Goal: Task Accomplishment & Management: Complete application form

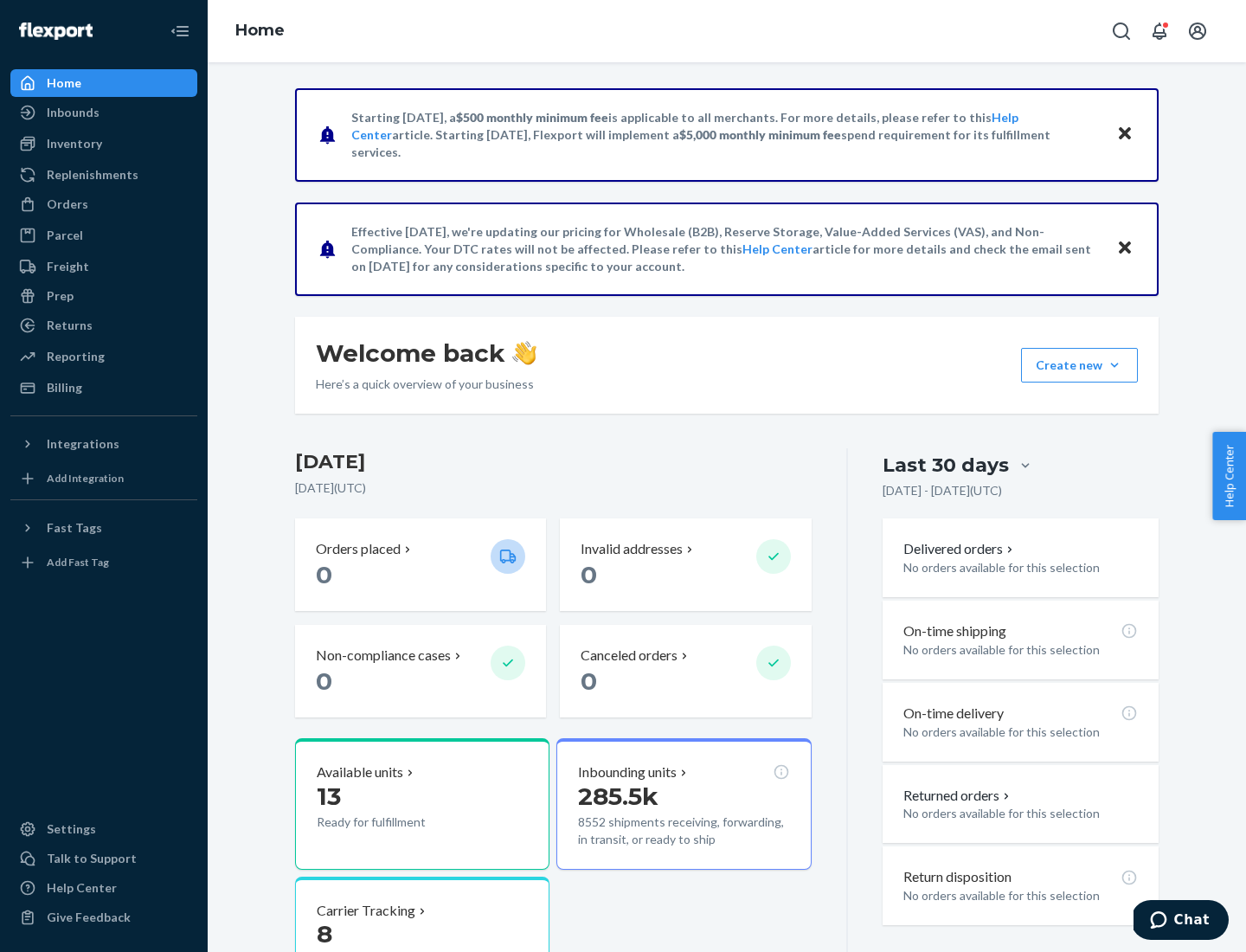
click at [1115, 365] on button "Create new Create new inbound Create new order Create new product" at bounding box center [1080, 365] width 117 height 35
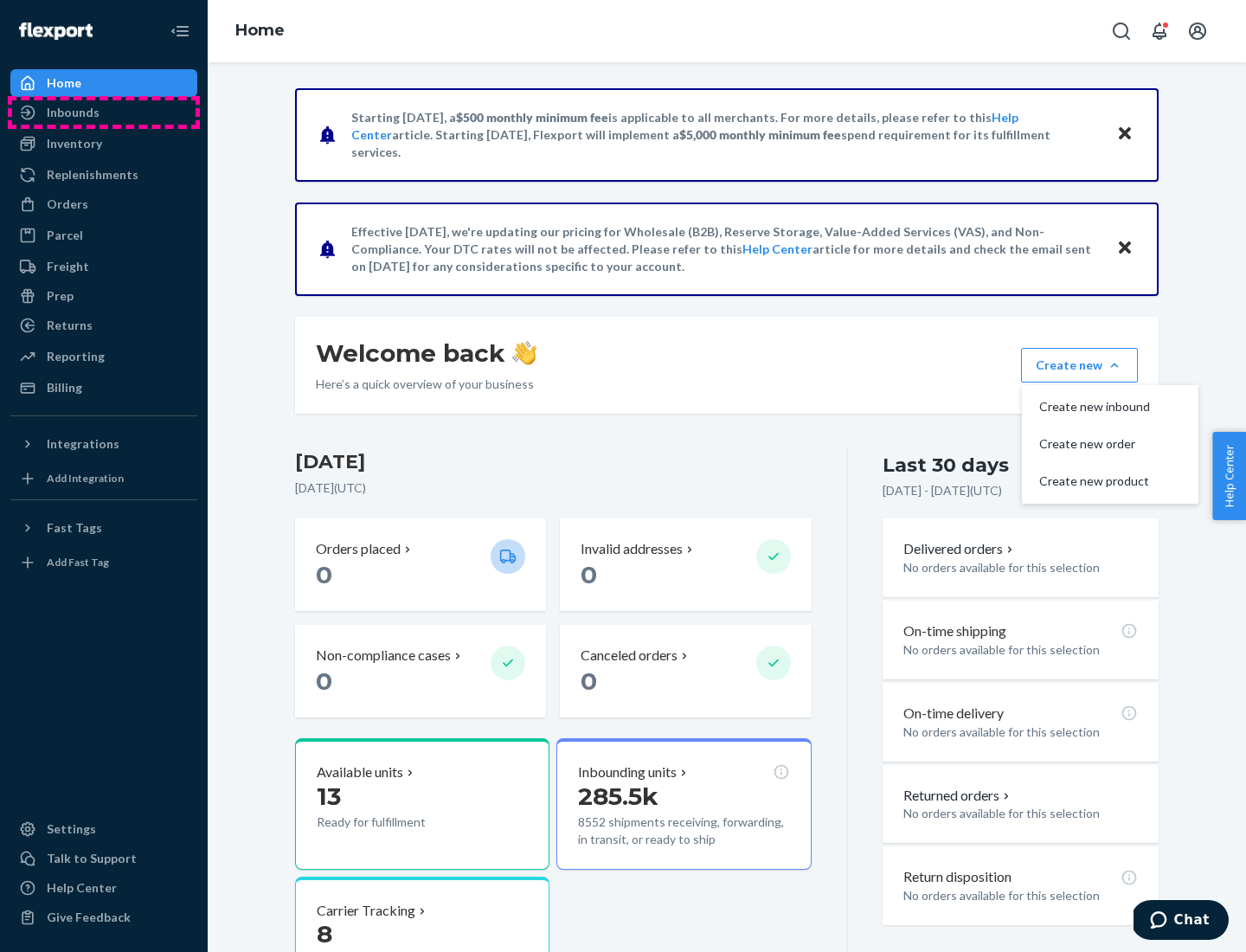
click at [104, 112] on div "Inbounds" at bounding box center [103, 113] width 183 height 25
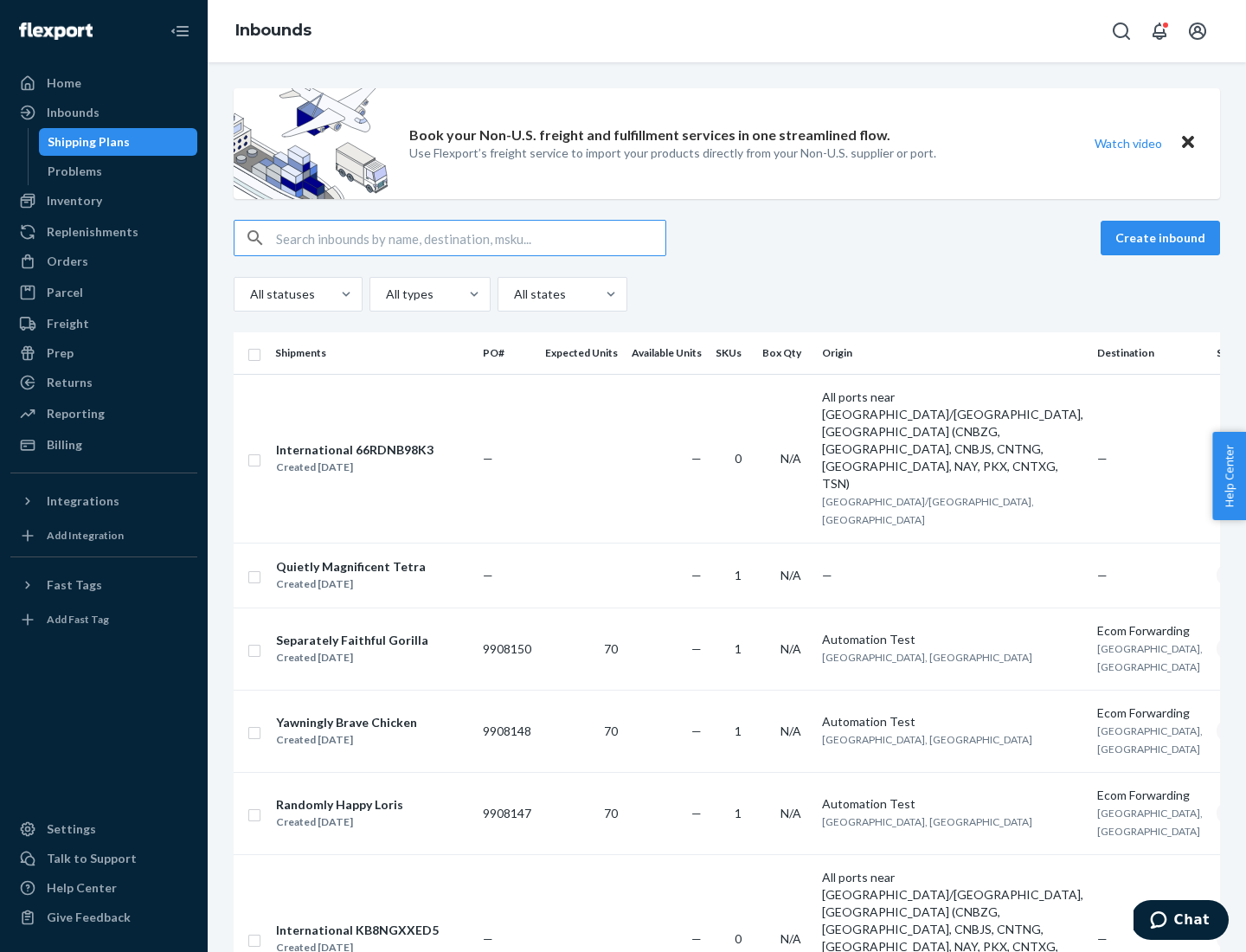
click at [1164, 238] on button "Create inbound" at bounding box center [1160, 238] width 119 height 35
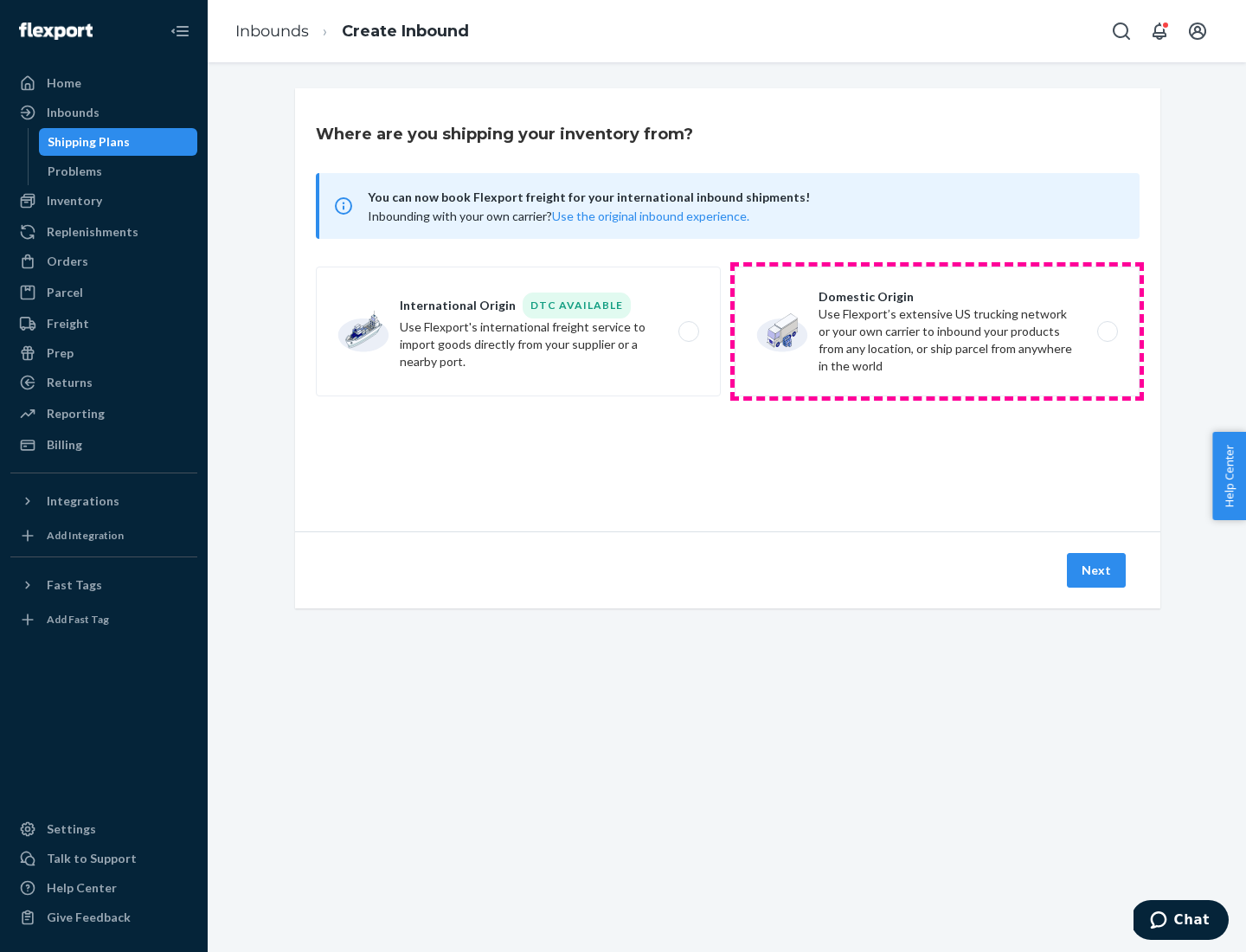
click at [938, 331] on label "Domestic Origin Use Flexport’s extensive US trucking network or your own carrie…" at bounding box center [938, 331] width 405 height 130
click at [1107, 331] on input "Domestic Origin Use Flexport’s extensive US trucking network or your own carrie…" at bounding box center [1112, 331] width 11 height 11
radio input "true"
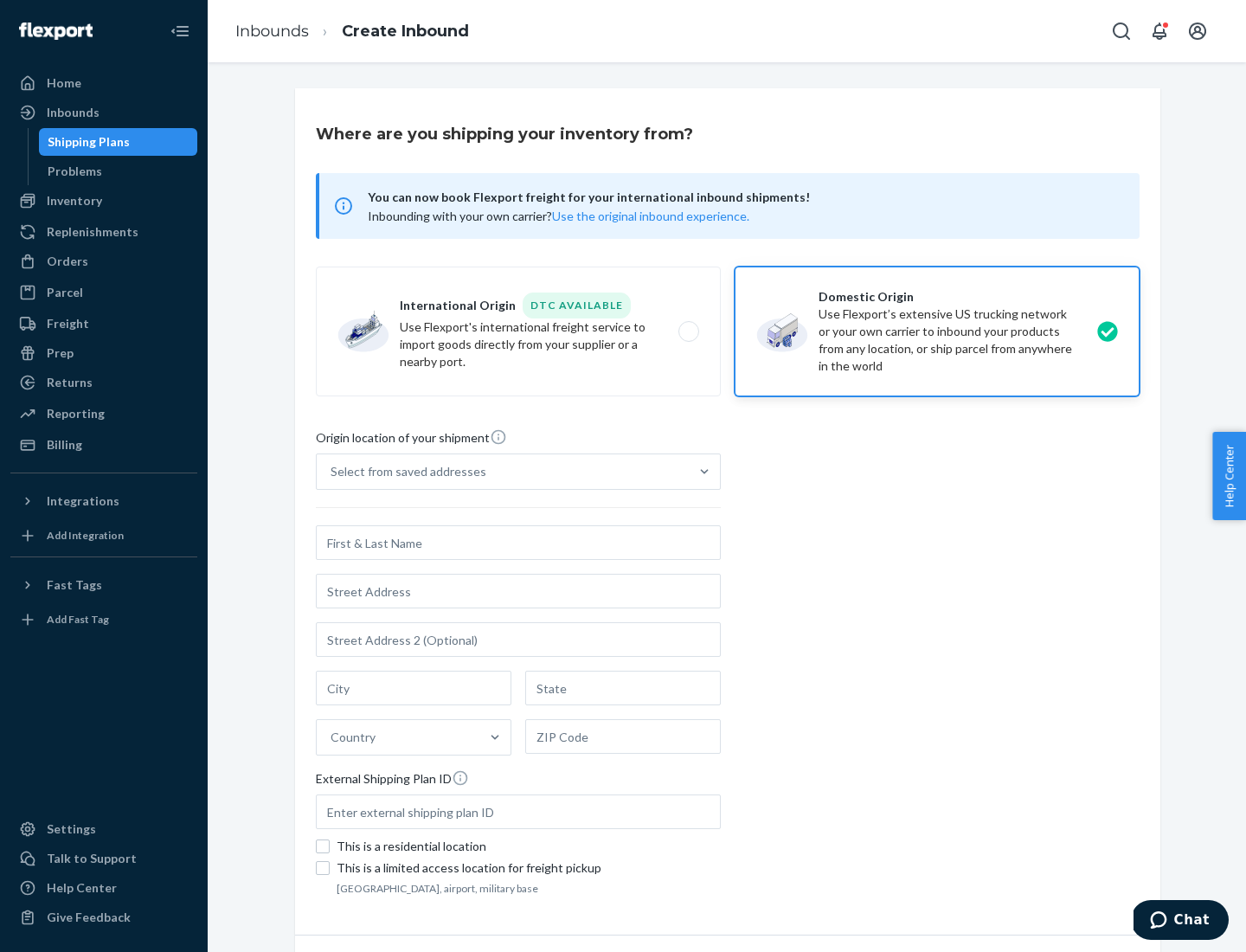
click at [404, 471] on div "Select from saved addresses" at bounding box center [408, 471] width 156 height 18
click at [332, 471] on input "Select from saved addresses" at bounding box center [331, 471] width 2 height 18
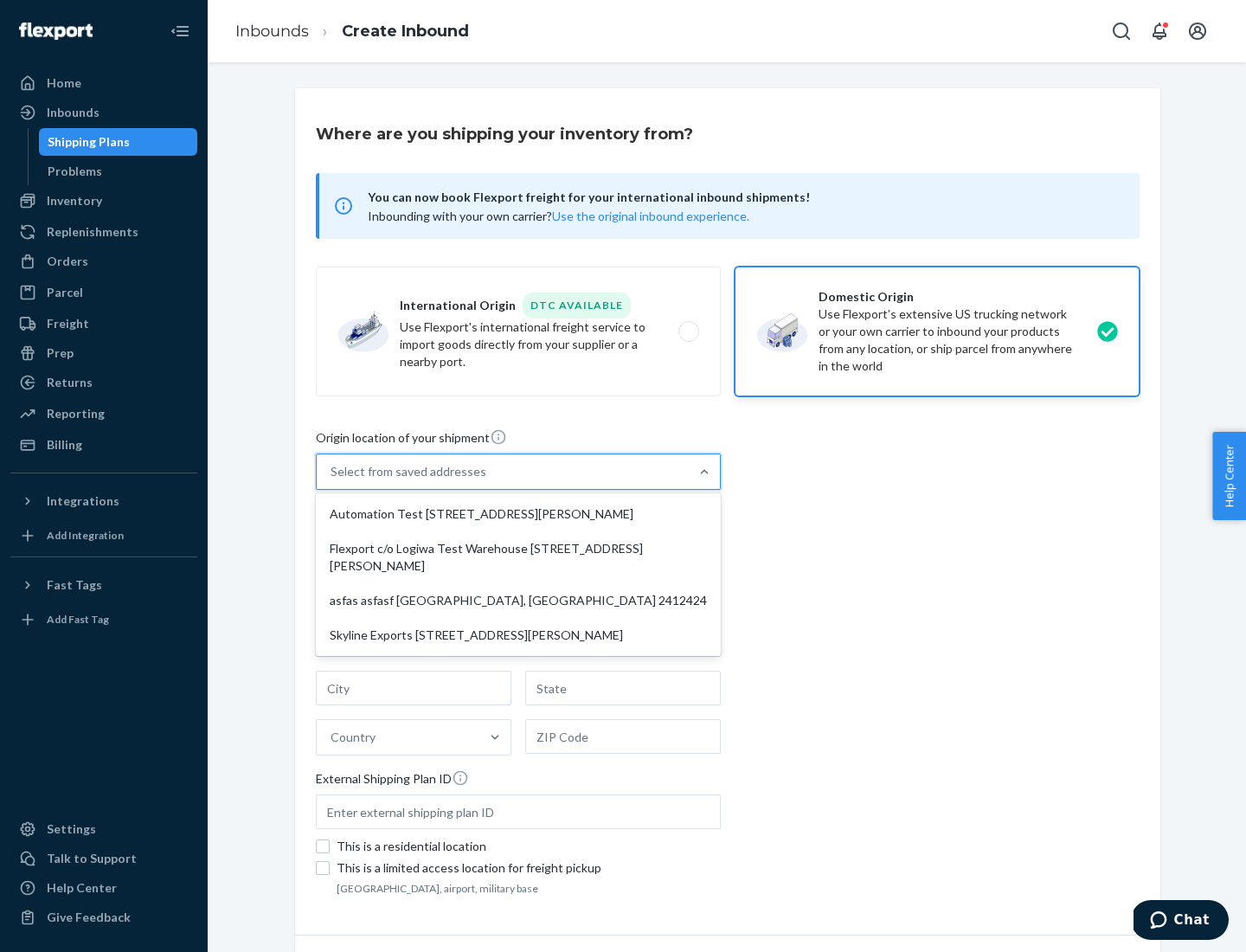
scroll to position [7, 0]
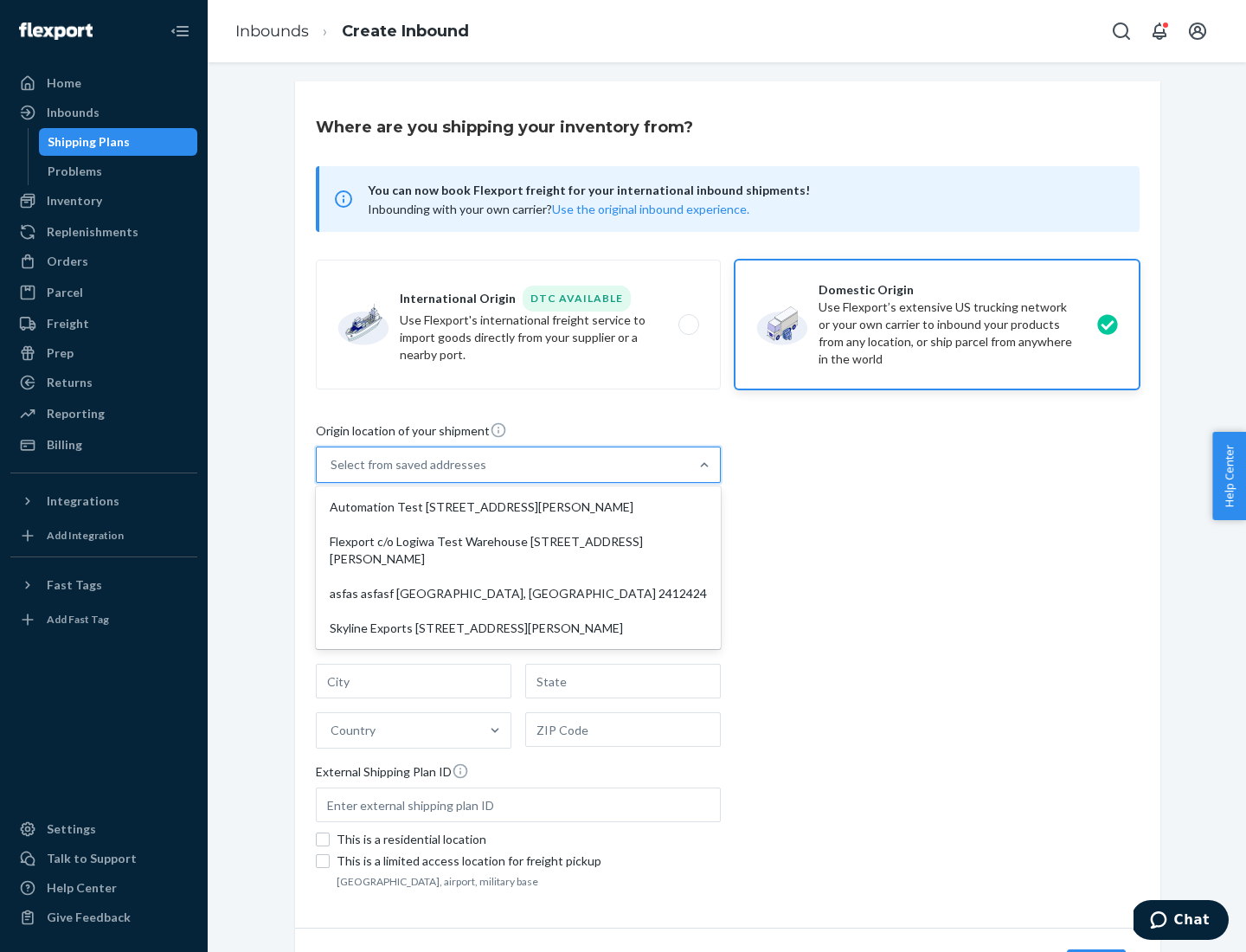
click at [519, 507] on div "Automation Test [STREET_ADDRESS][PERSON_NAME]" at bounding box center [518, 507] width 398 height 35
click at [332, 473] on input "option Automation Test [STREET_ADDRESS][PERSON_NAME] focused, 1 of 4. 4 results…" at bounding box center [331, 465] width 2 height 18
type input "Automation Test"
type input "9th Floor"
type input "[GEOGRAPHIC_DATA]"
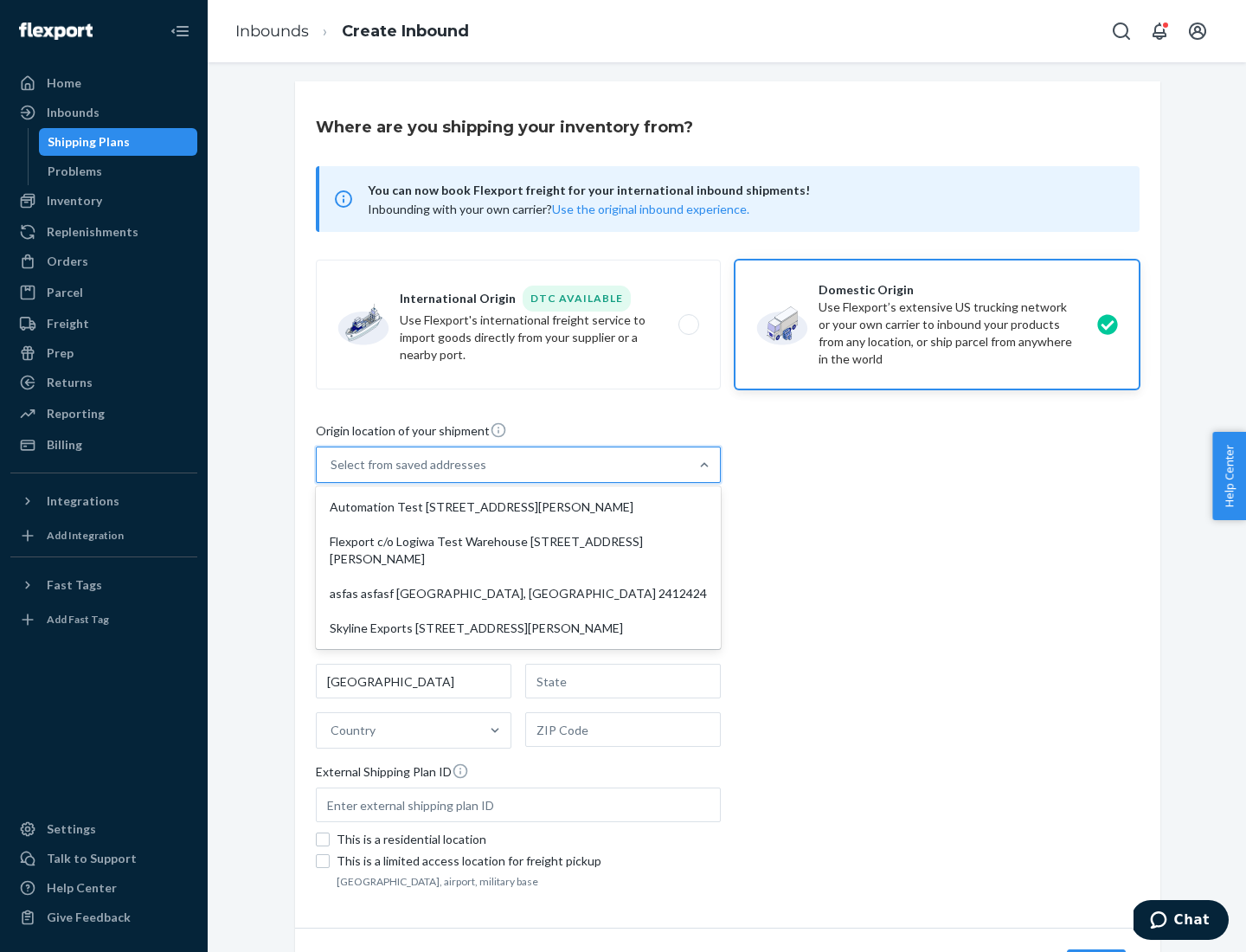
type input "CA"
type input "94104"
type input "[STREET_ADDRESS][PERSON_NAME]"
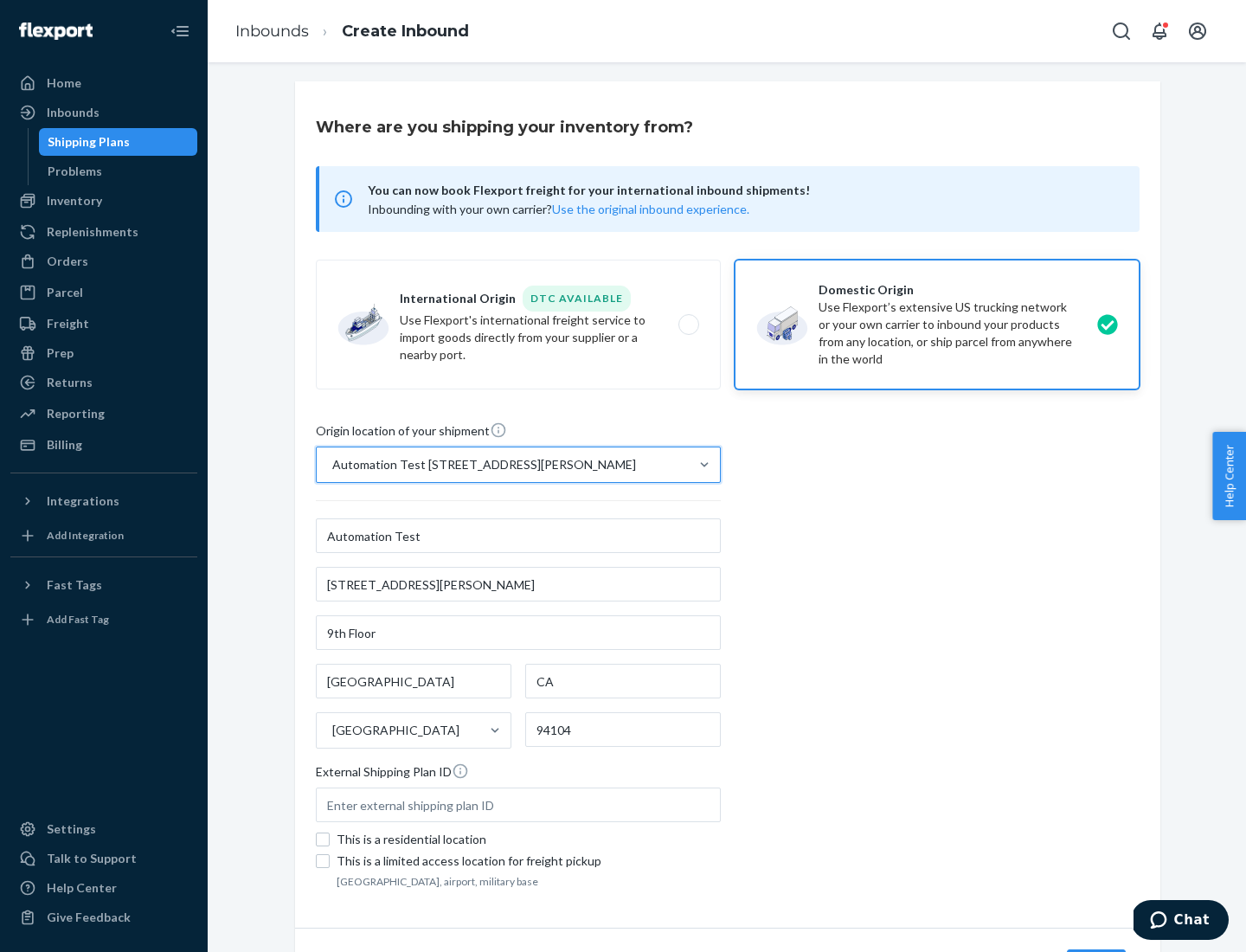
scroll to position [102, 0]
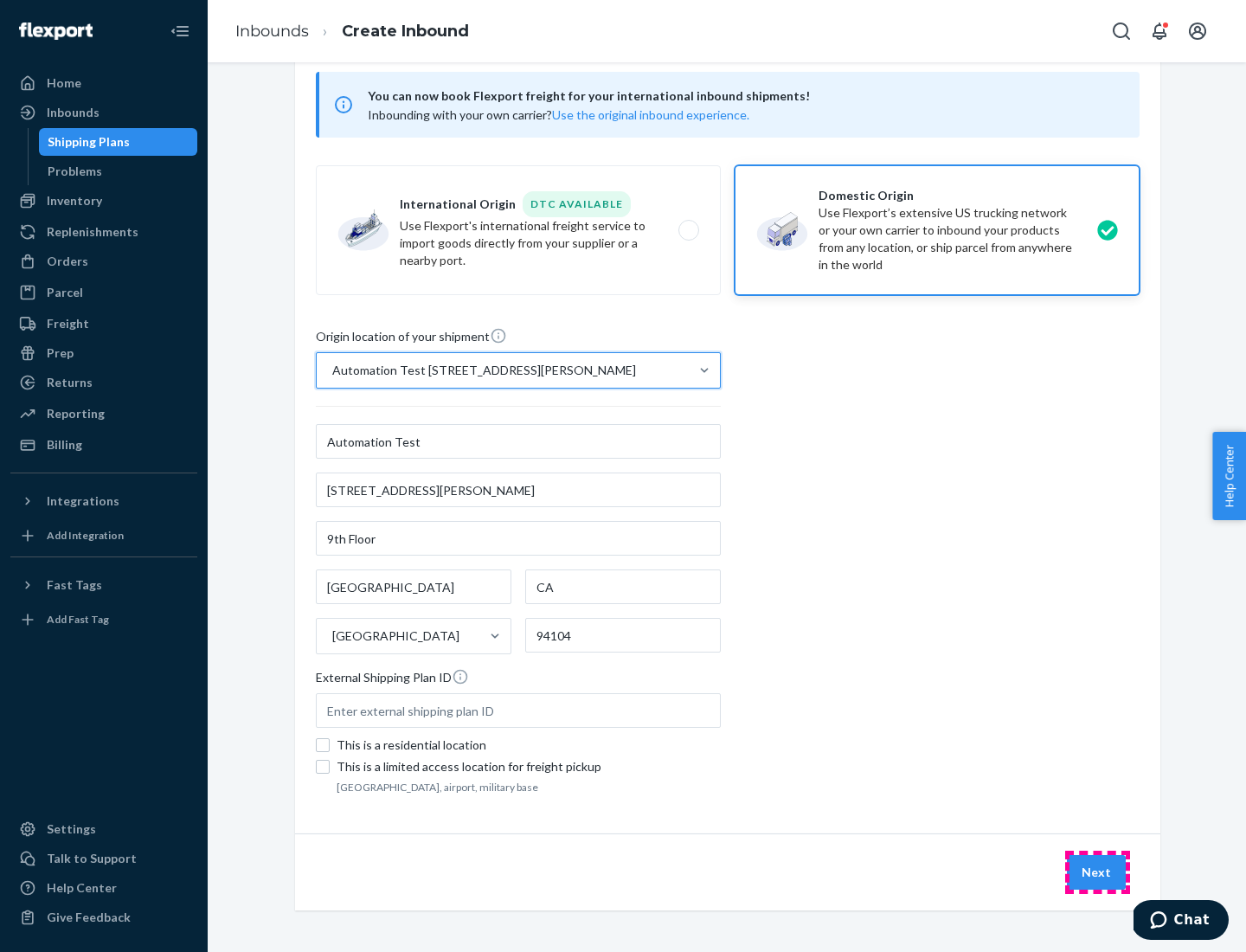
click at [1098, 872] on button "Next" at bounding box center [1096, 872] width 59 height 35
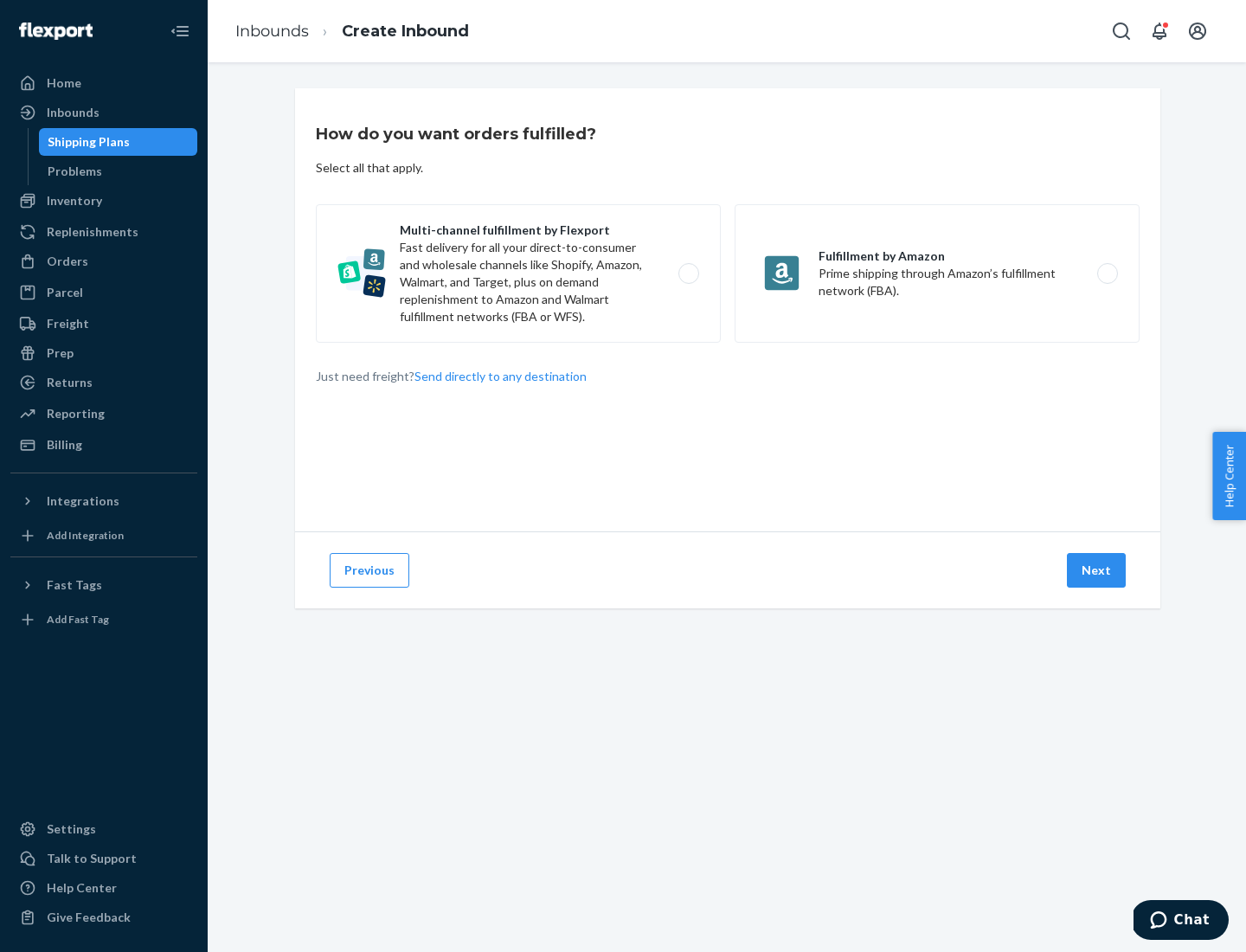
click at [519, 273] on label "Multi-channel fulfillment by Flexport Fast delivery for all your direct-to-cons…" at bounding box center [519, 273] width 405 height 138
click at [688, 273] on input "Multi-channel fulfillment by Flexport Fast delivery for all your direct-to-cons…" at bounding box center [693, 273] width 11 height 11
radio input "true"
click at [1098, 570] on button "Next" at bounding box center [1096, 570] width 59 height 35
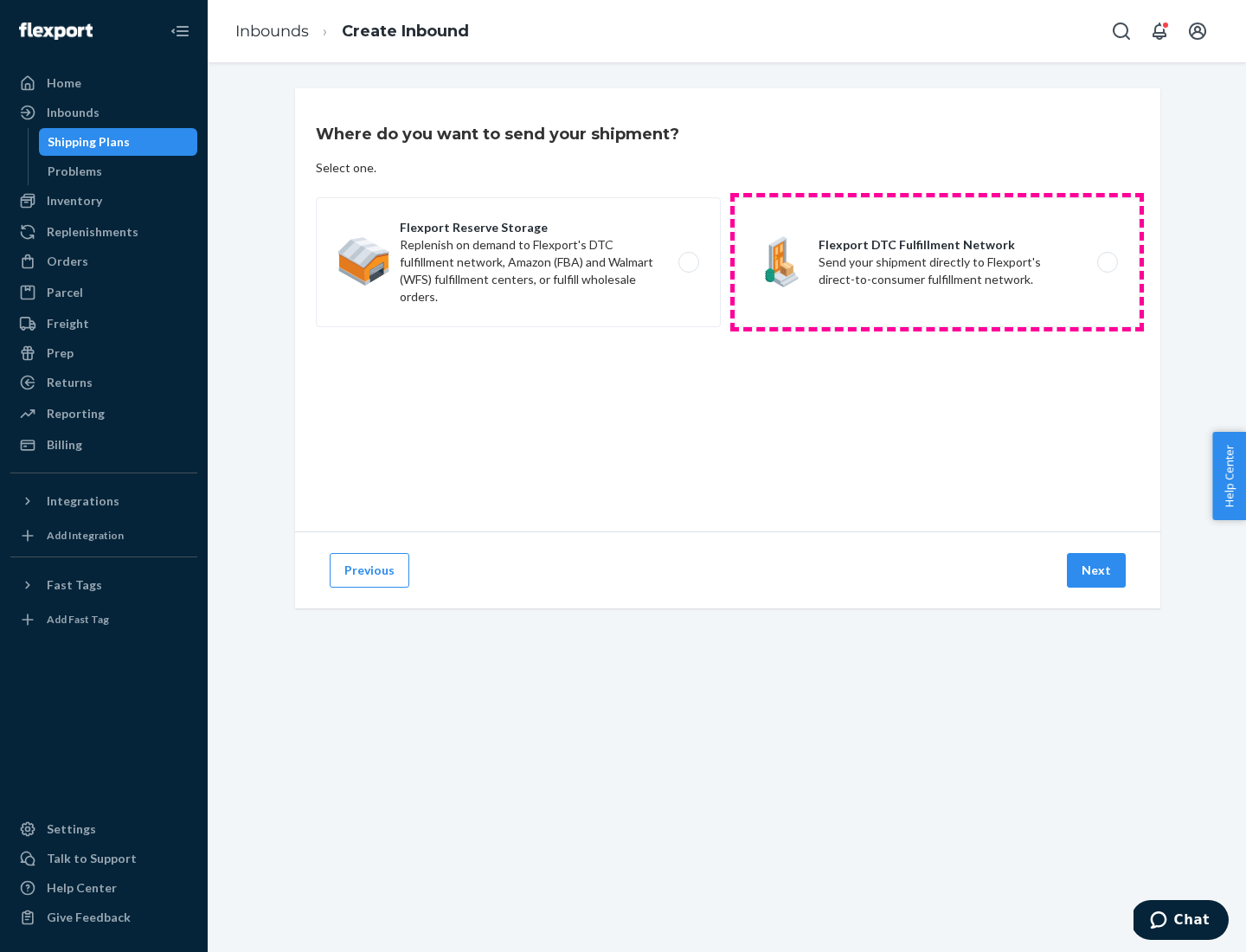
click at [938, 262] on label "Flexport DTC Fulfillment Network Send your shipment directly to Flexport's dire…" at bounding box center [938, 262] width 405 height 130
click at [1107, 262] on input "Flexport DTC Fulfillment Network Send your shipment directly to Flexport's dire…" at bounding box center [1112, 262] width 11 height 11
radio input "true"
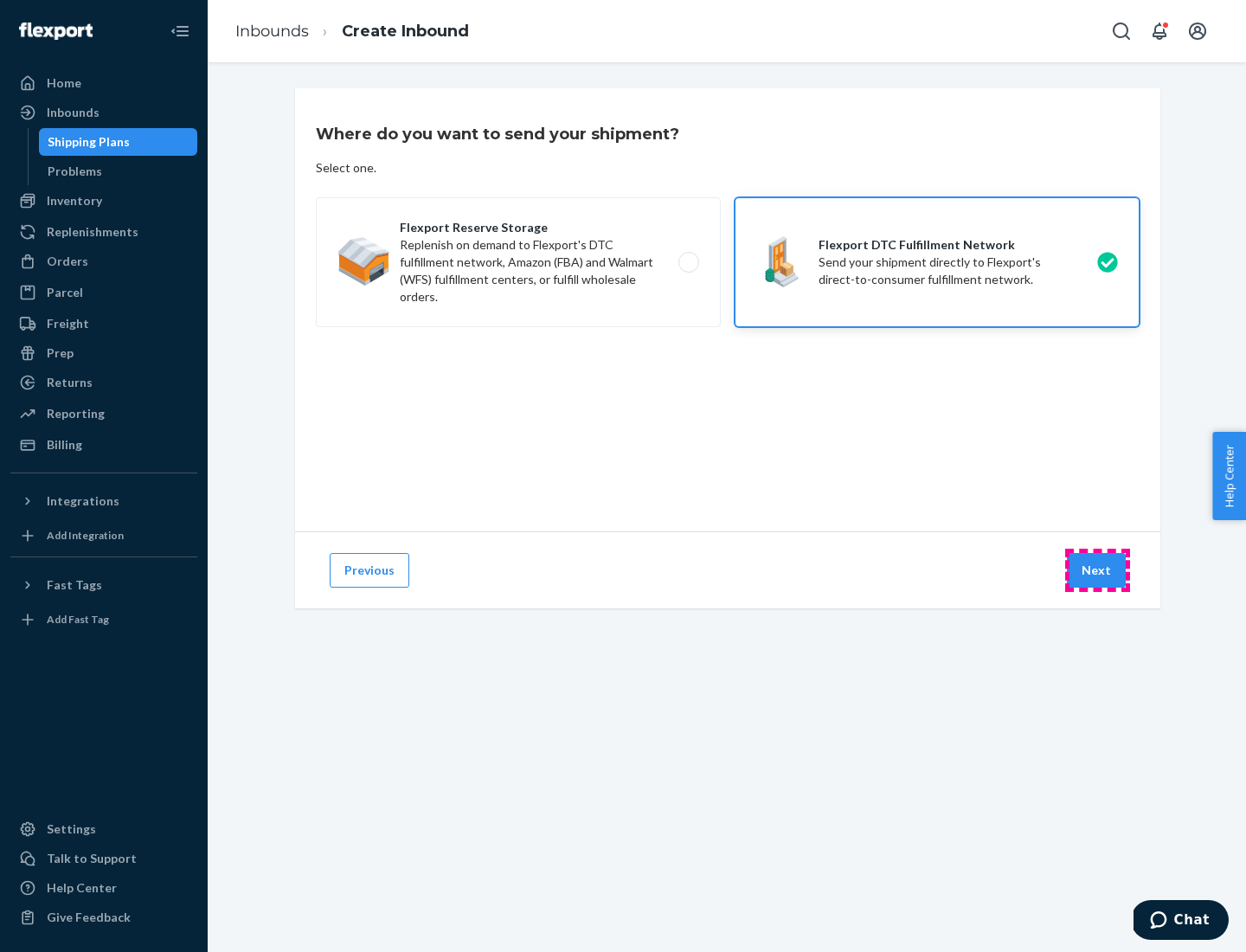
click at [1098, 570] on button "Next" at bounding box center [1096, 570] width 59 height 35
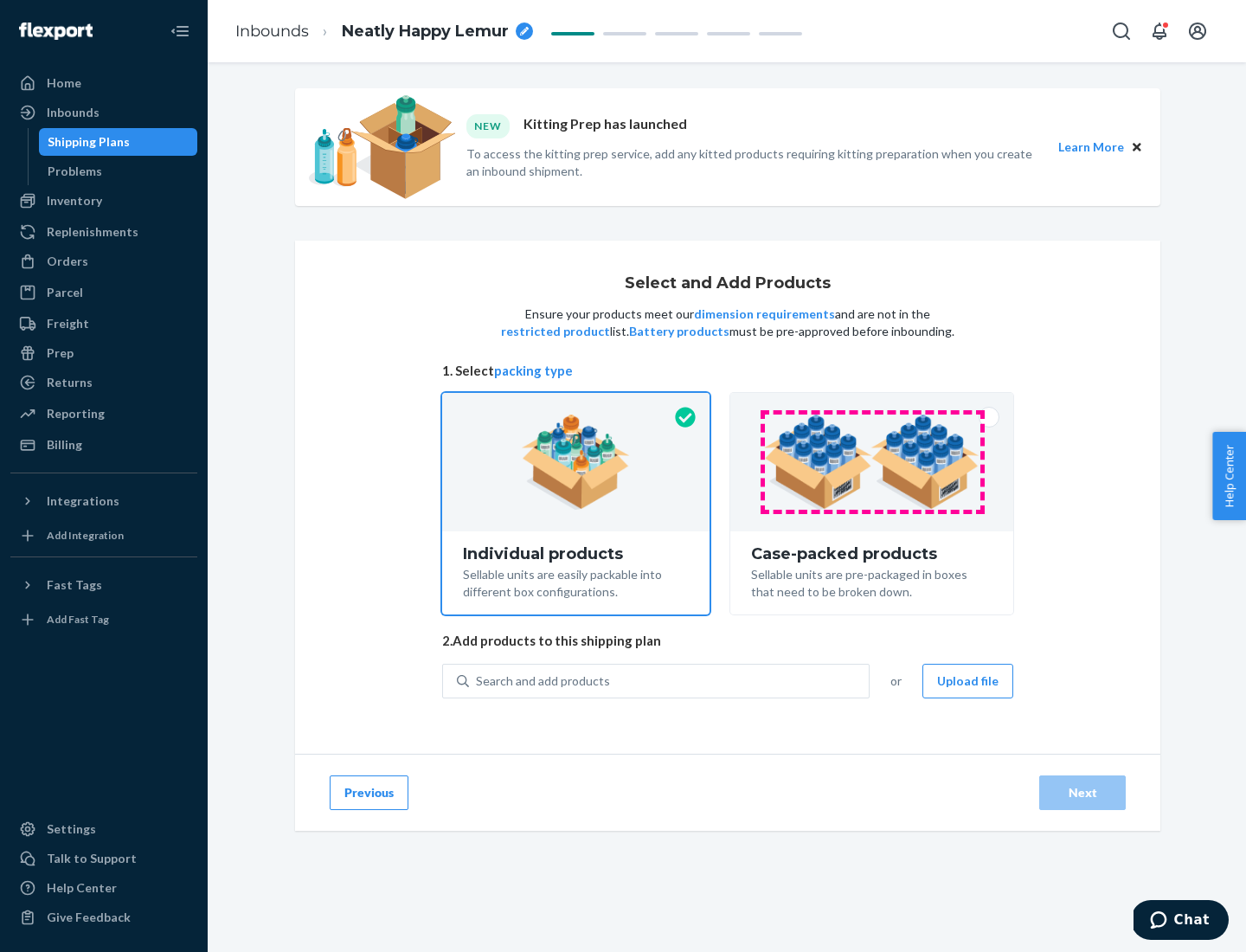
click at [873, 462] on img at bounding box center [872, 462] width 216 height 95
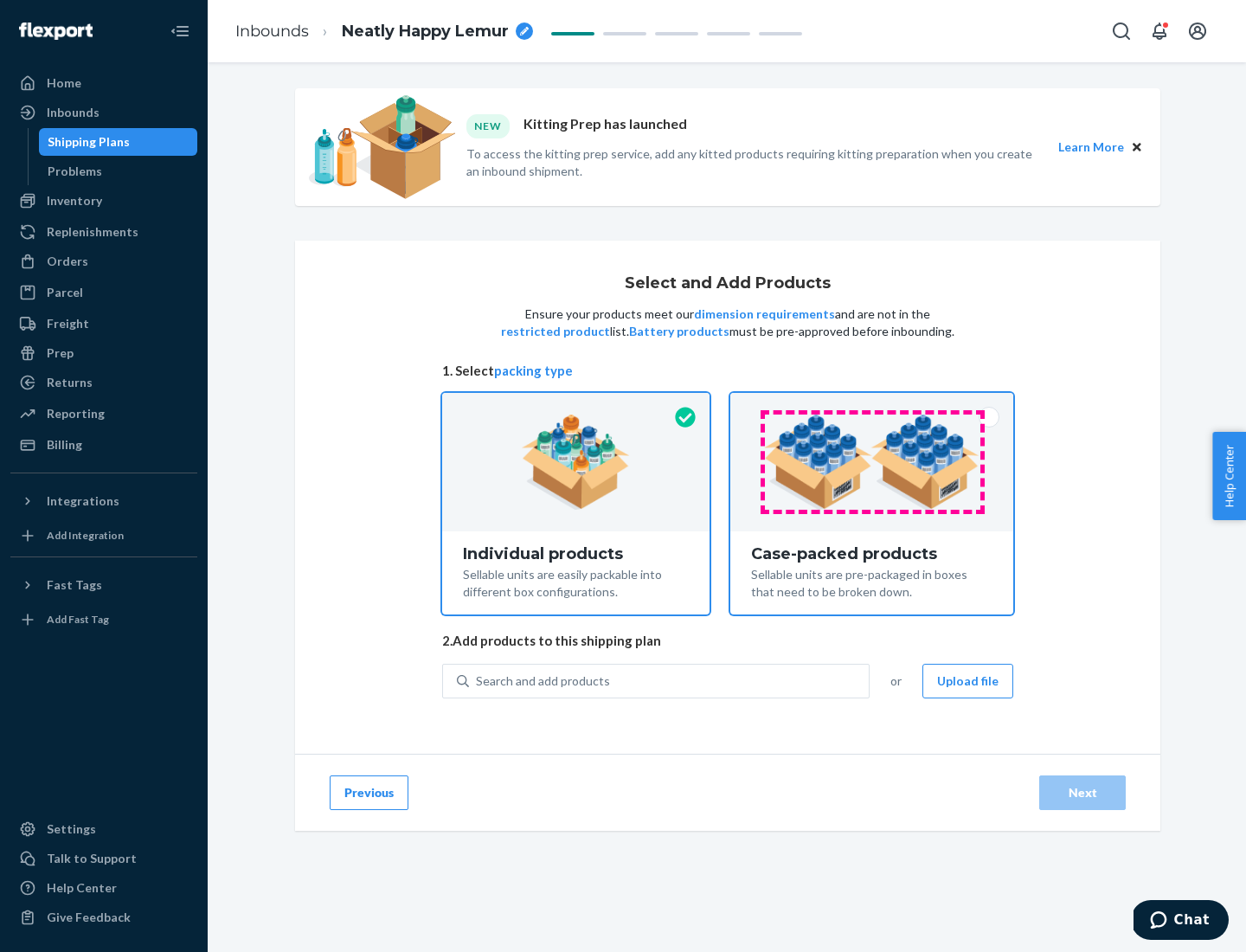
click at [873, 404] on input "Case-packed products Sellable units are pre-packaged in boxes that need to be b…" at bounding box center [872, 398] width 11 height 11
radio input "true"
radio input "false"
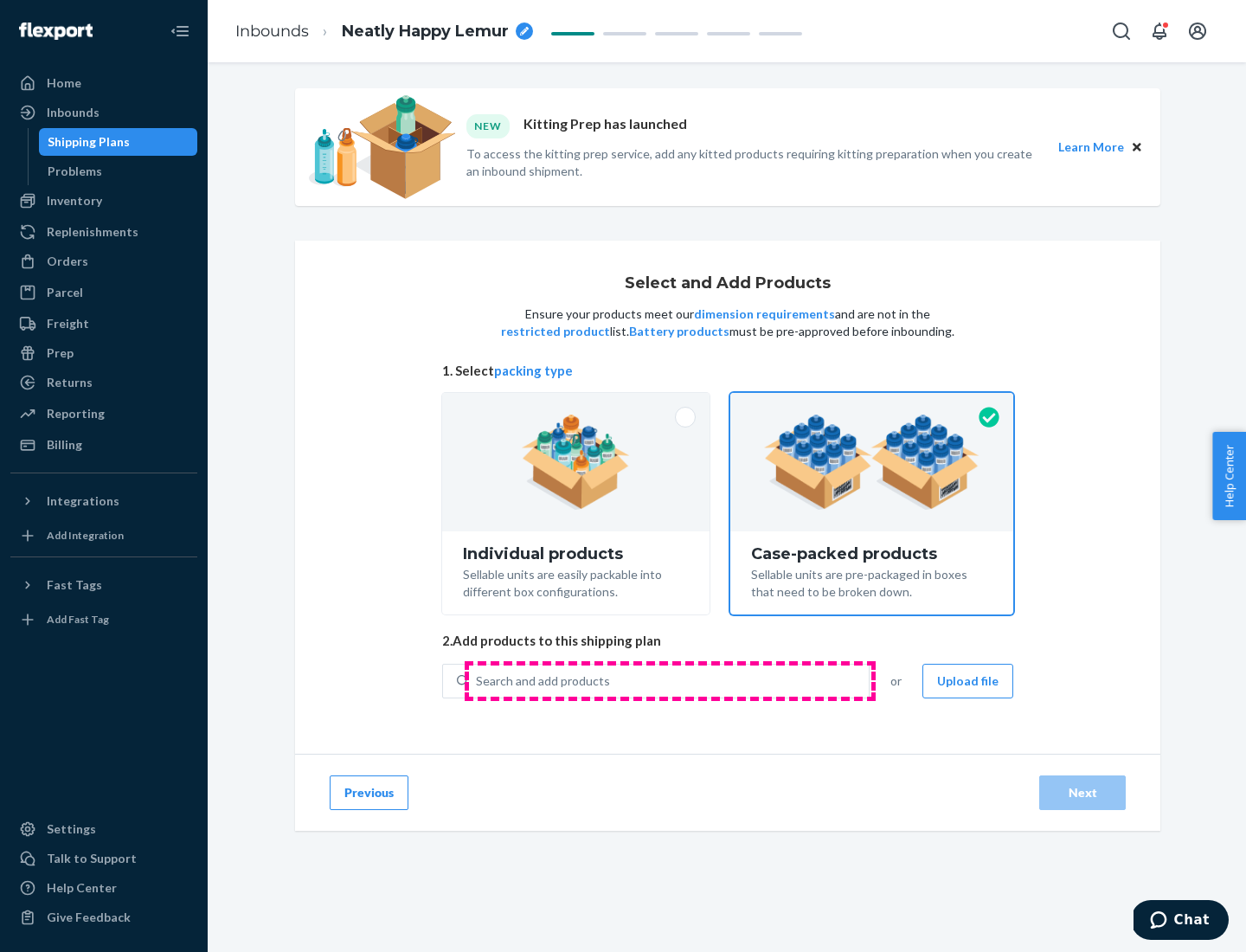
click at [670, 680] on div "Search and add products" at bounding box center [669, 681] width 400 height 32
click at [478, 680] on input "Search and add products" at bounding box center [477, 681] width 2 height 18
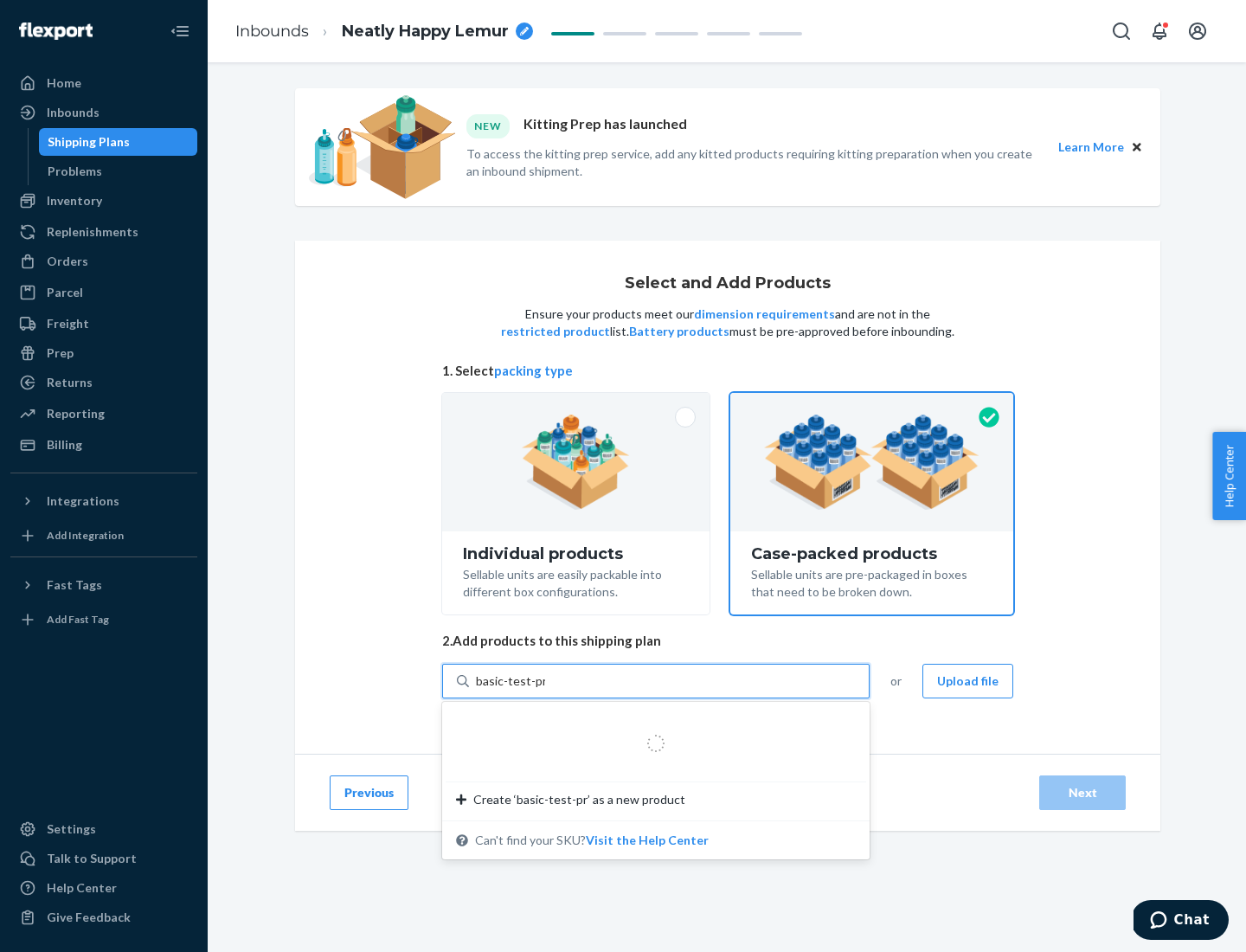
type input "basic-test-product-1"
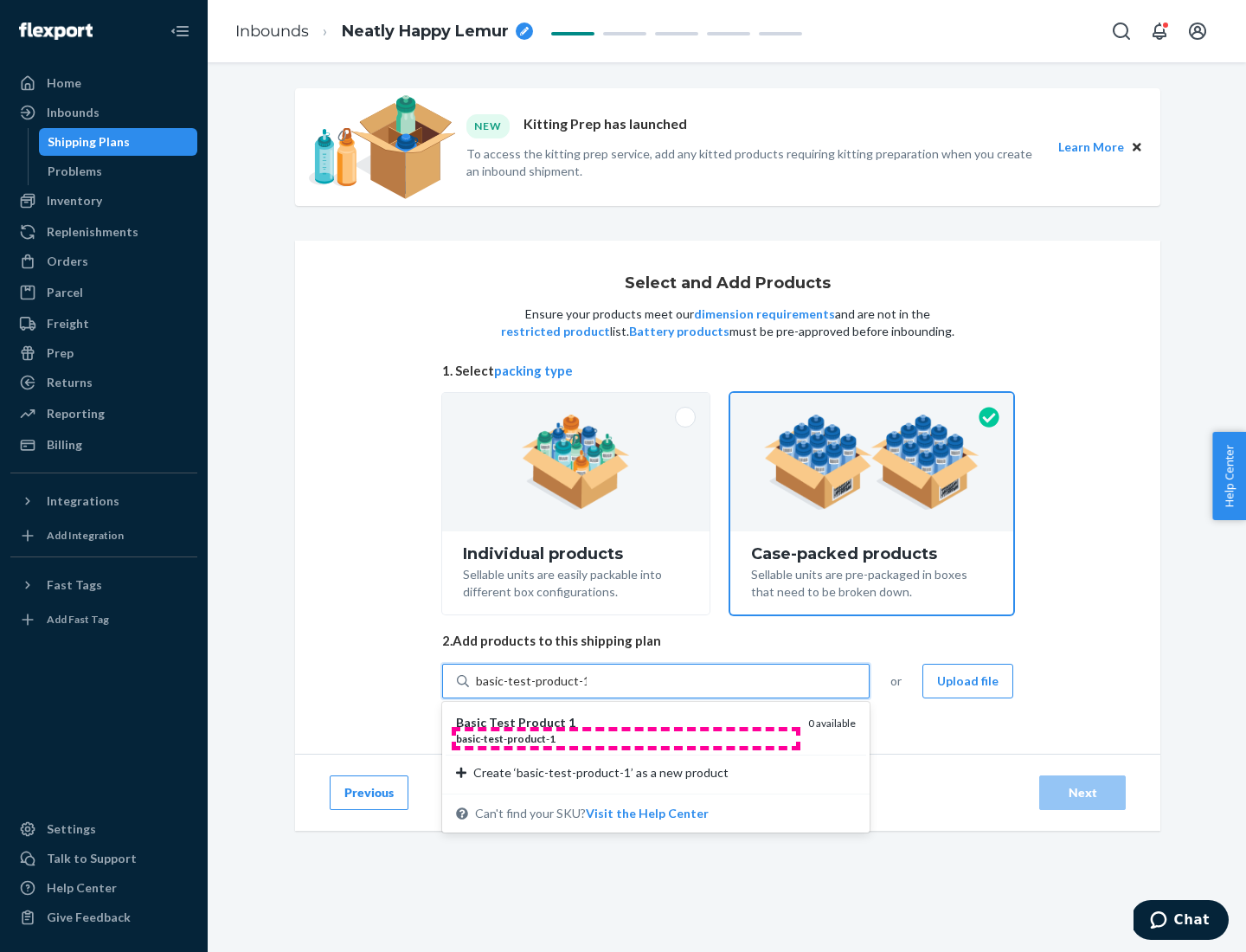
click at [626, 738] on div "basic - test - product - 1" at bounding box center [626, 738] width 338 height 15
click at [587, 689] on input "basic-test-product-1" at bounding box center [531, 681] width 110 height 18
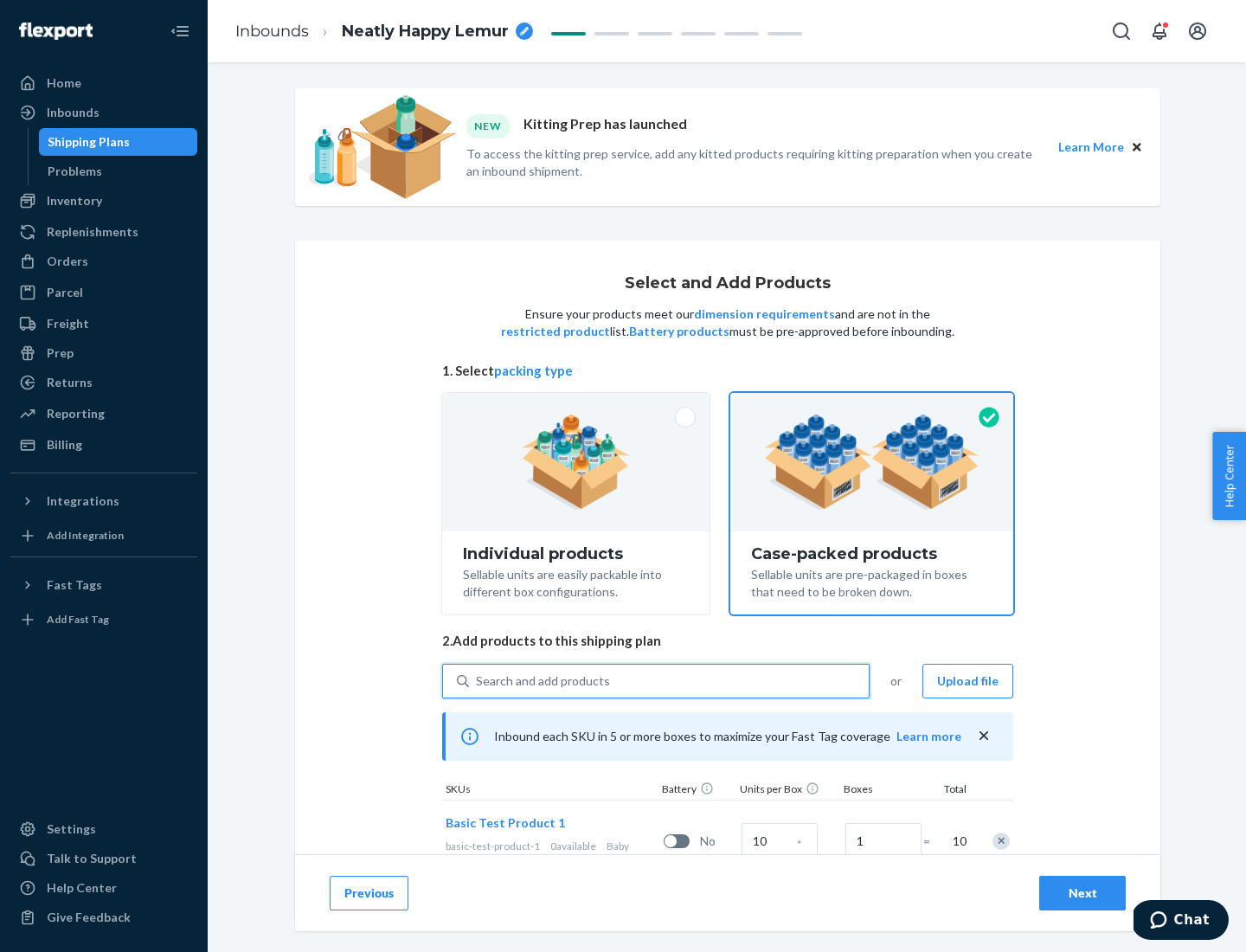
scroll to position [62, 0]
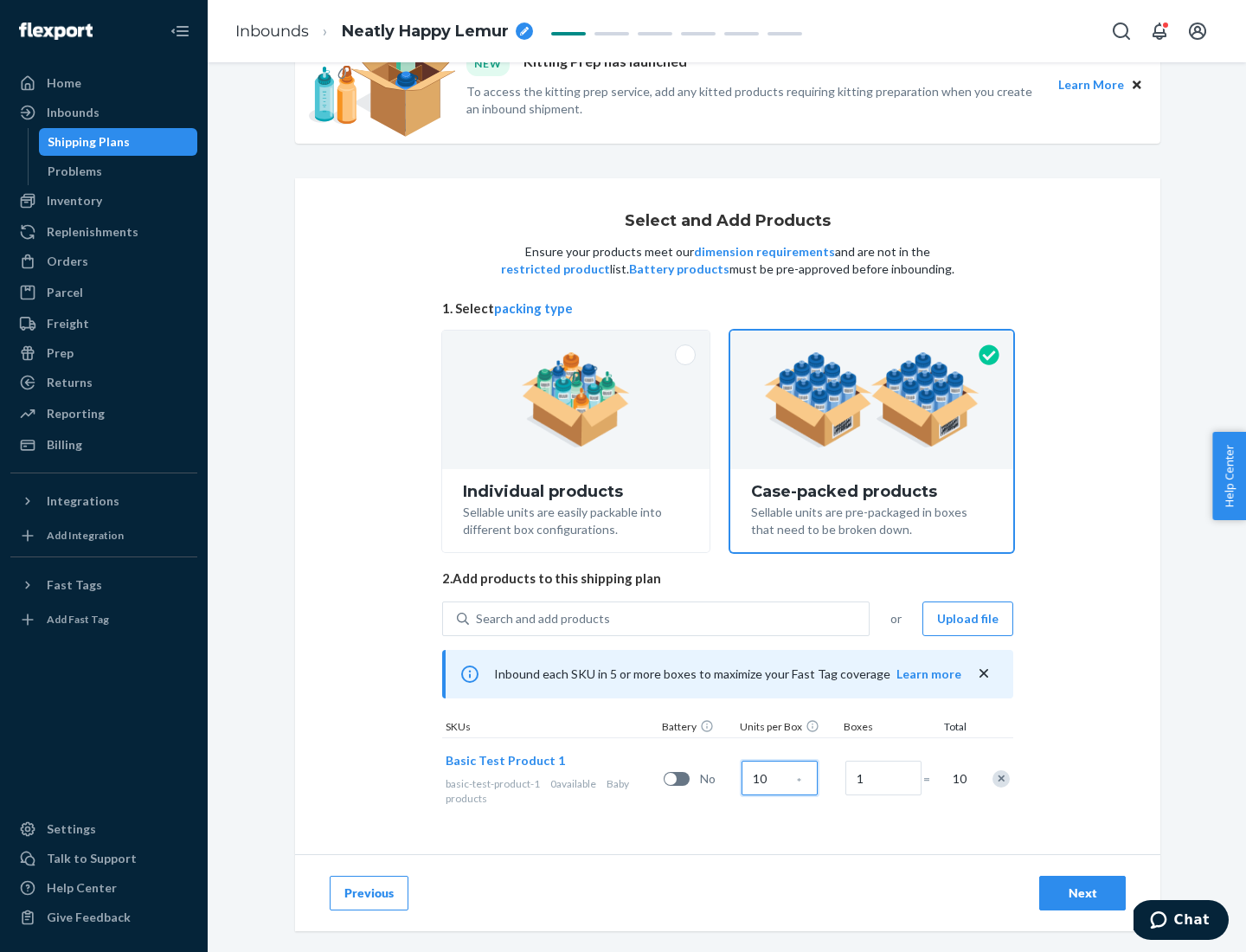
type input "10"
type input "7"
click at [1083, 892] on div "Next" at bounding box center [1082, 893] width 57 height 18
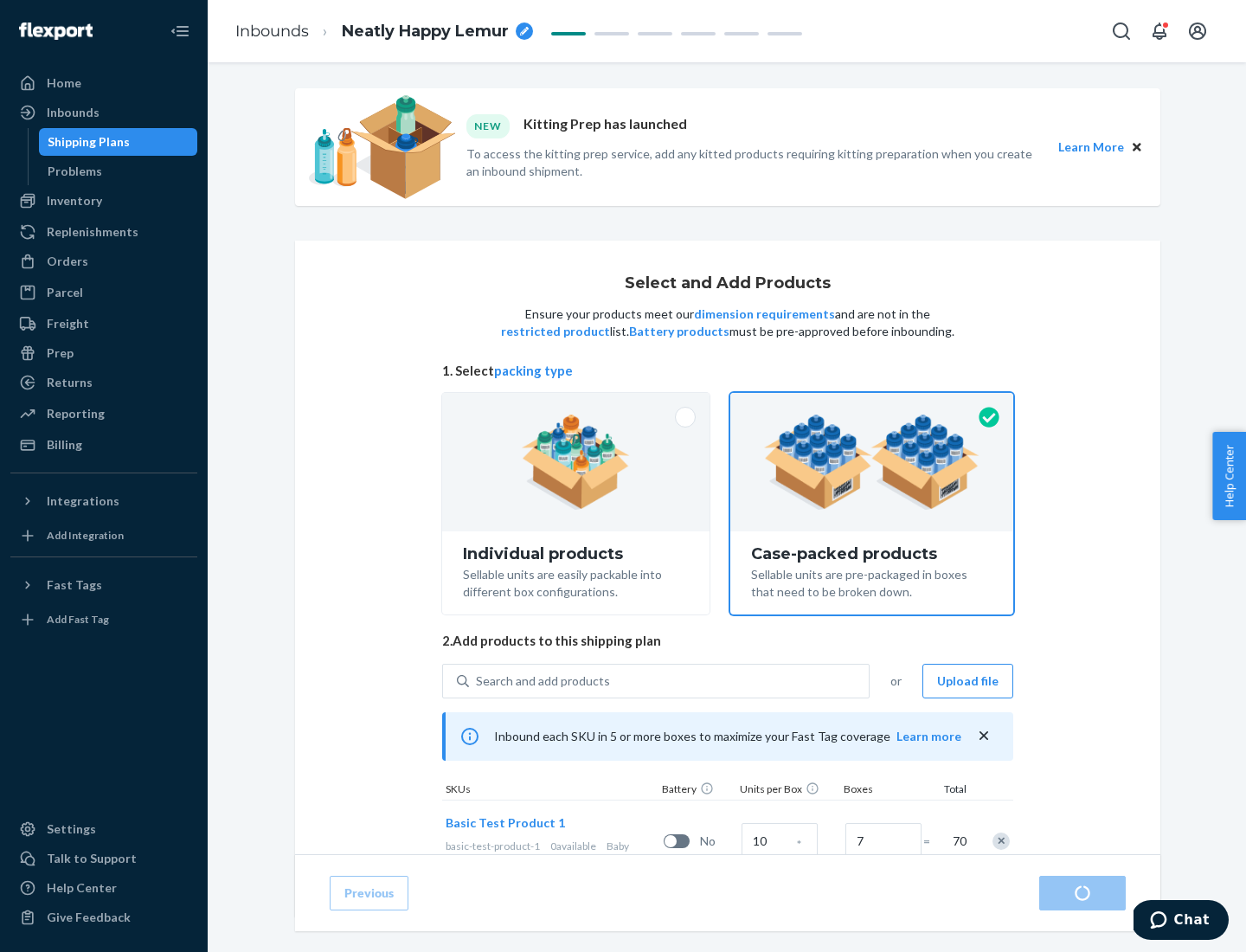
radio input "true"
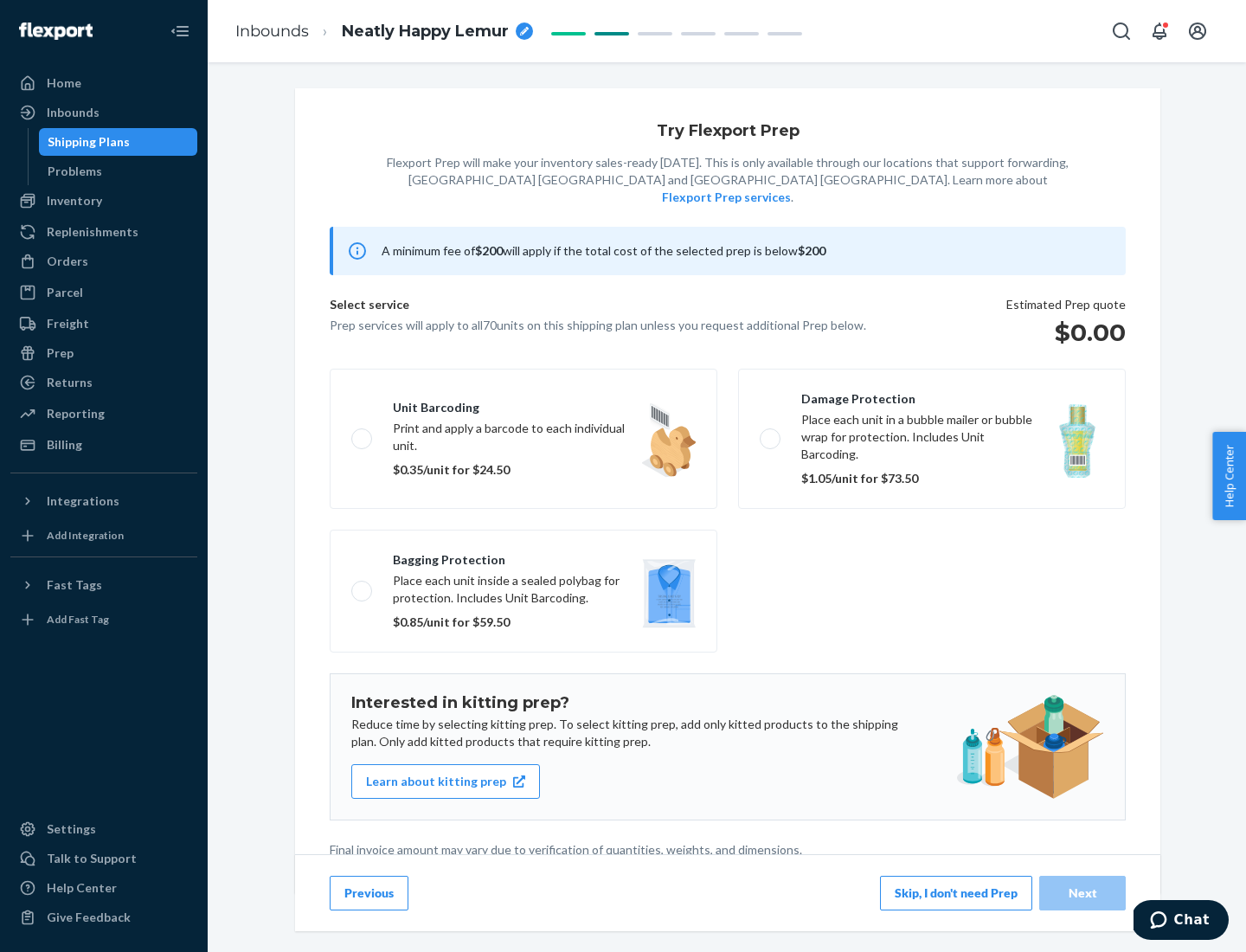
scroll to position [4, 0]
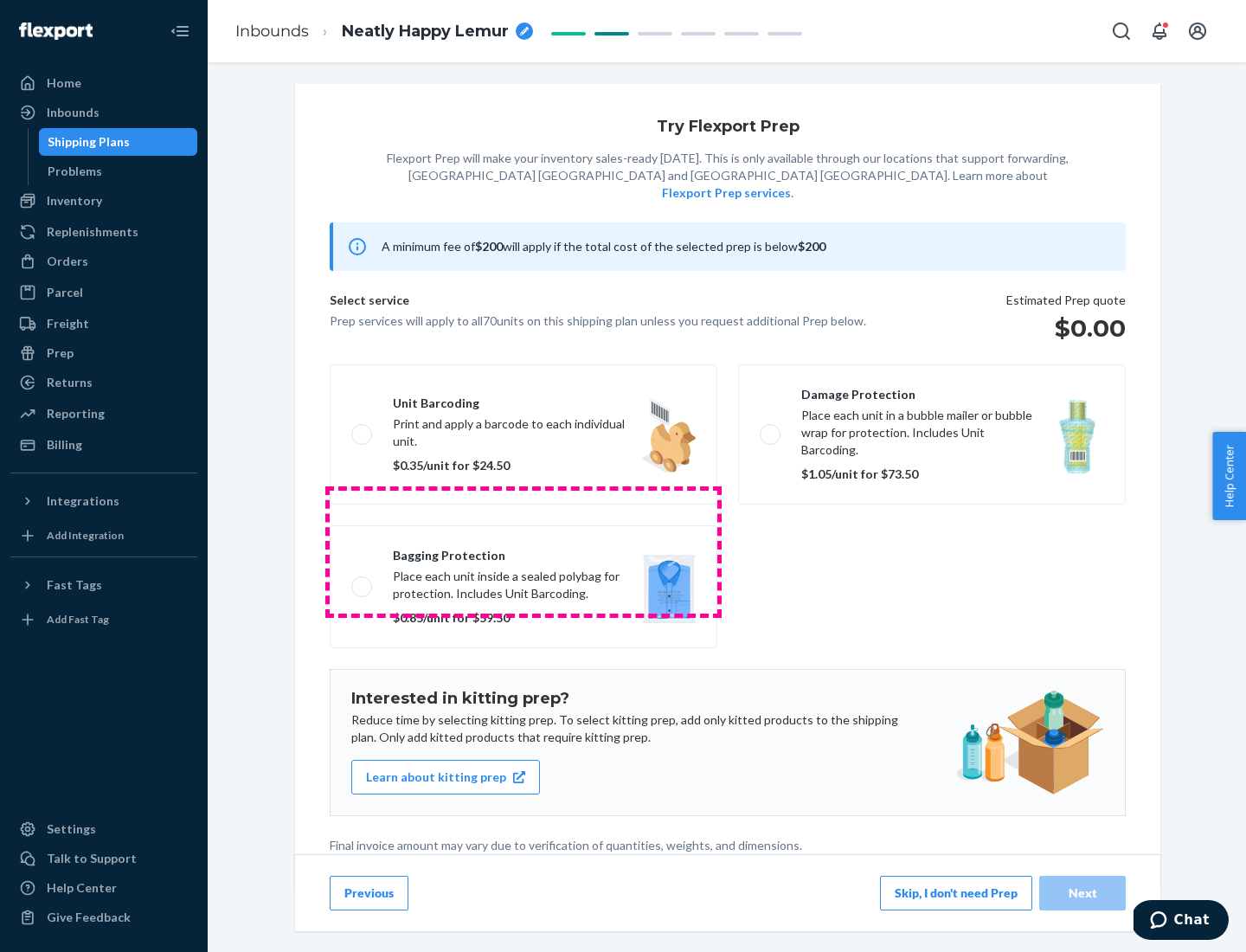
click at [524, 551] on label "Bagging protection Place each unit inside a sealed polybag for protection. Incl…" at bounding box center [523, 587] width 388 height 123
click at [363, 581] on input "Bagging protection Place each unit inside a sealed polybag for protection. Incl…" at bounding box center [357, 586] width 11 height 11
checkbox input "true"
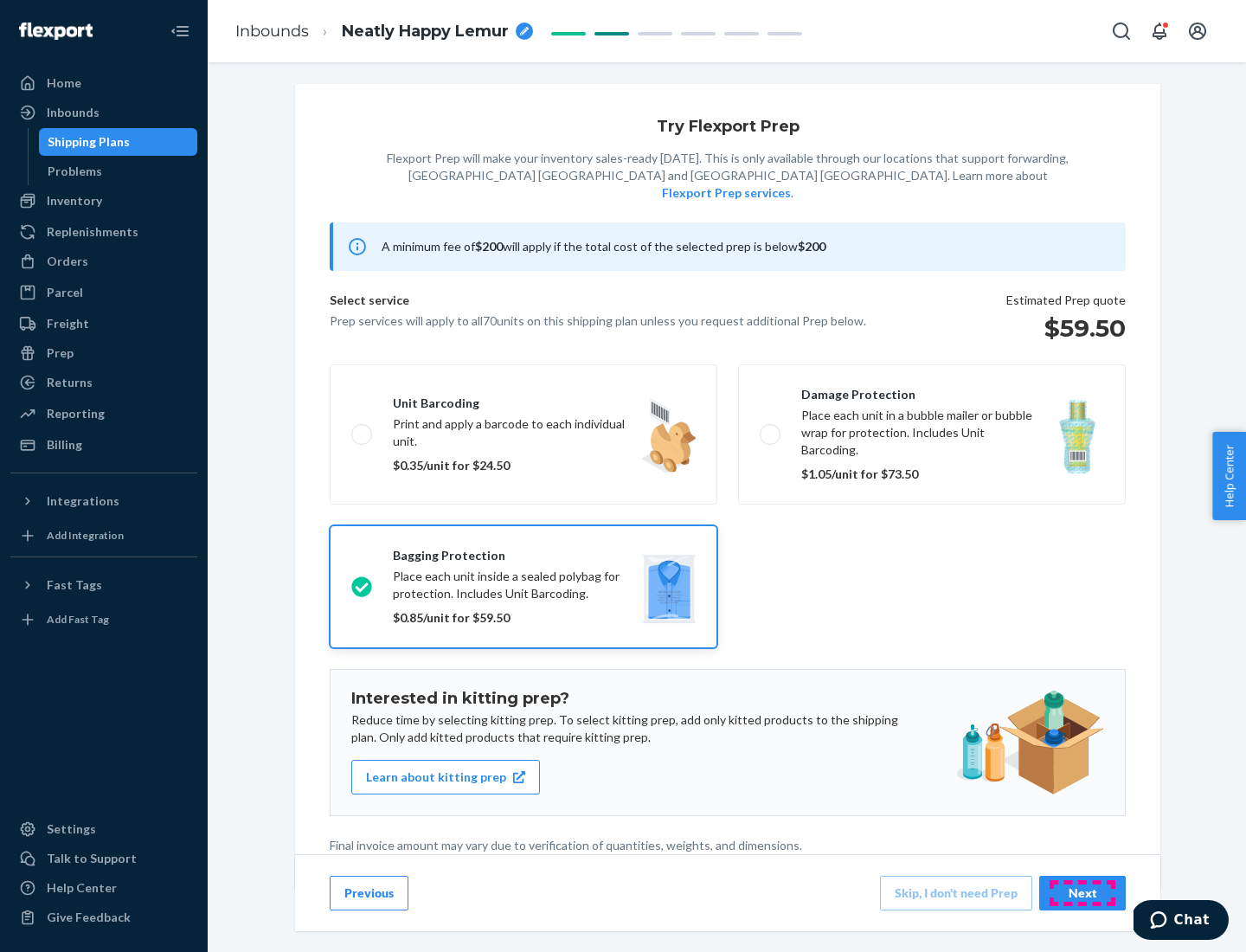
click at [1083, 892] on div "Next" at bounding box center [1082, 893] width 57 height 18
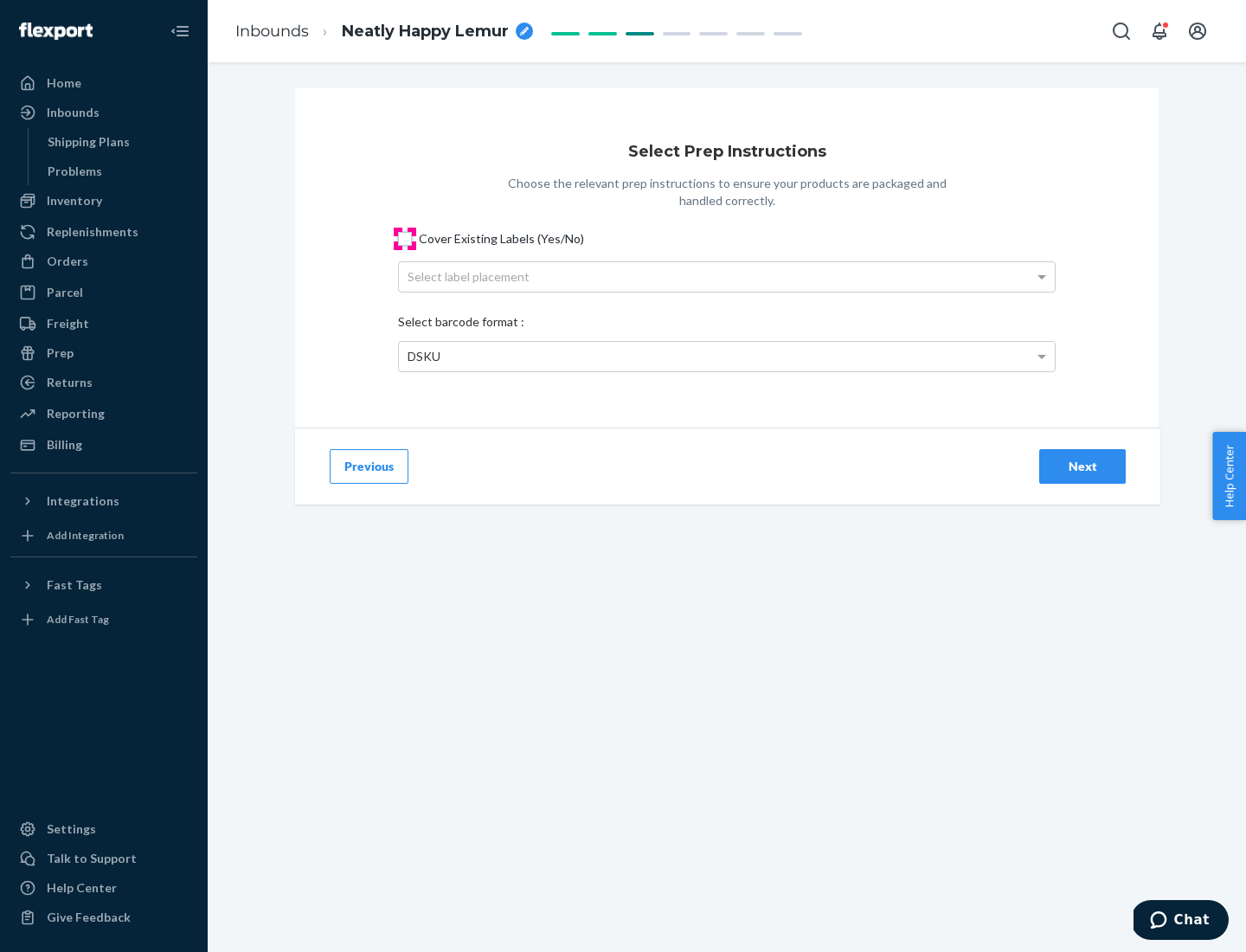
click at [405, 238] on input "Cover Existing Labels (Yes/No)" at bounding box center [405, 239] width 14 height 14
checkbox input "true"
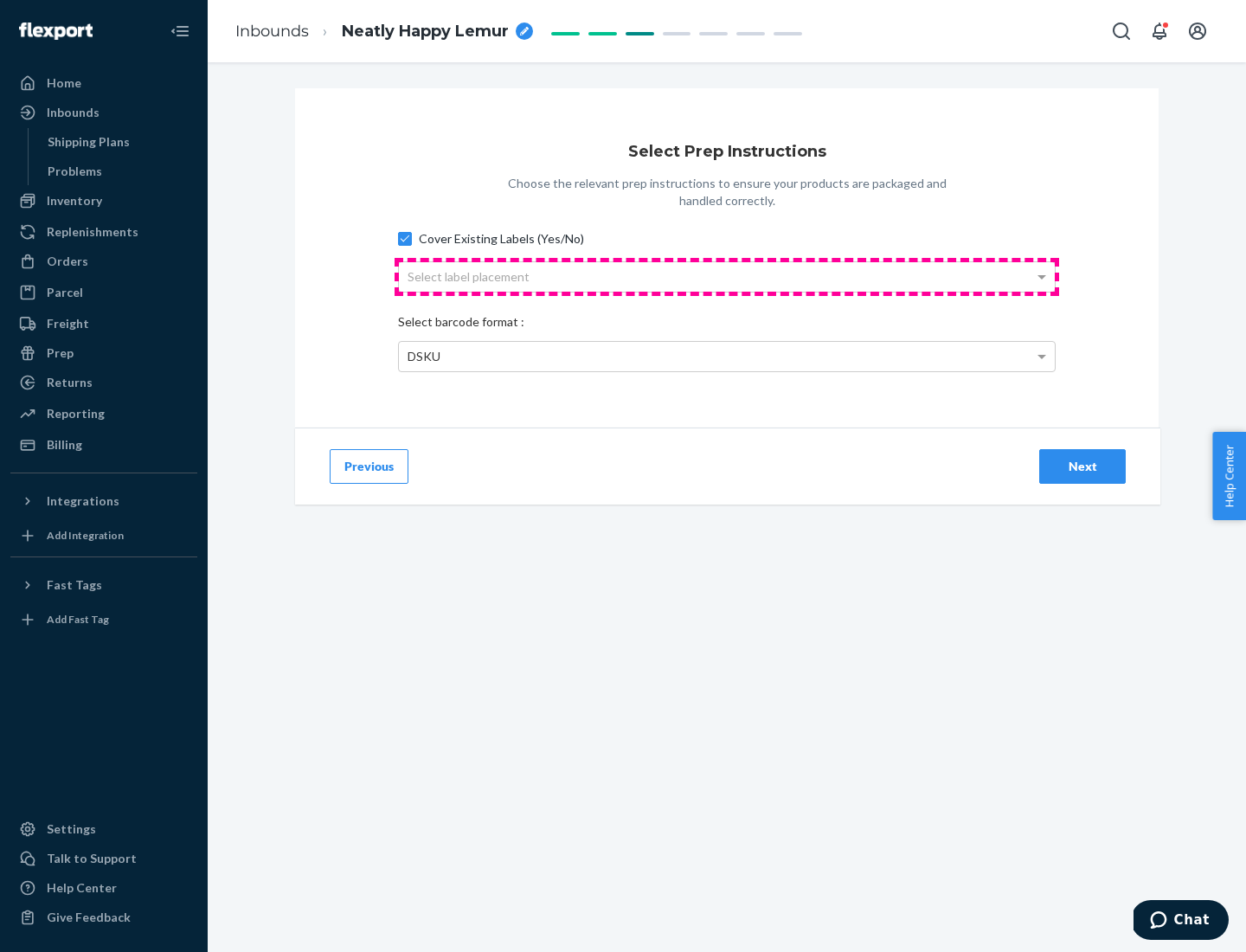
click at [727, 276] on div "Select label placement" at bounding box center [726, 277] width 656 height 30
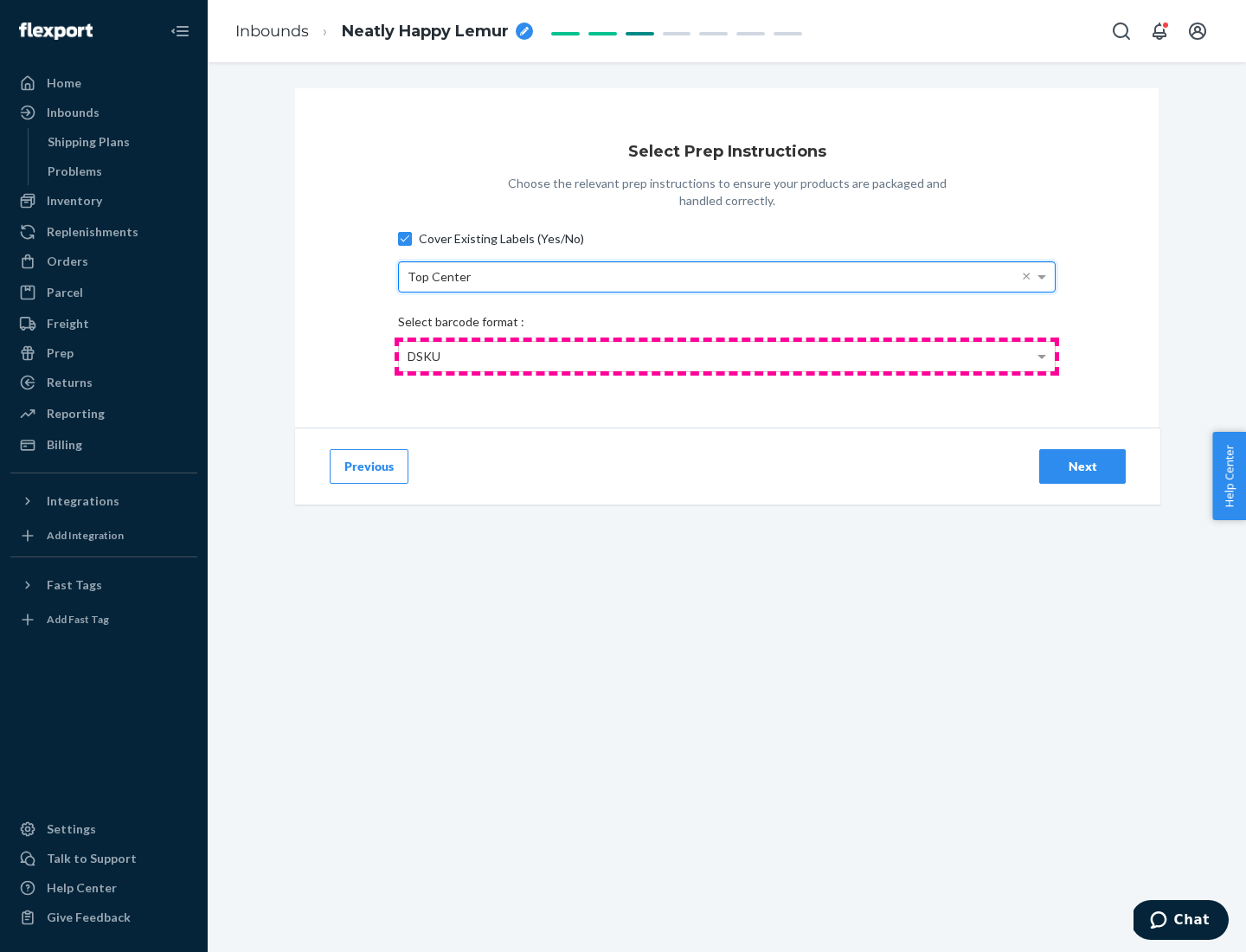
click at [727, 356] on div "DSKU" at bounding box center [726, 356] width 656 height 30
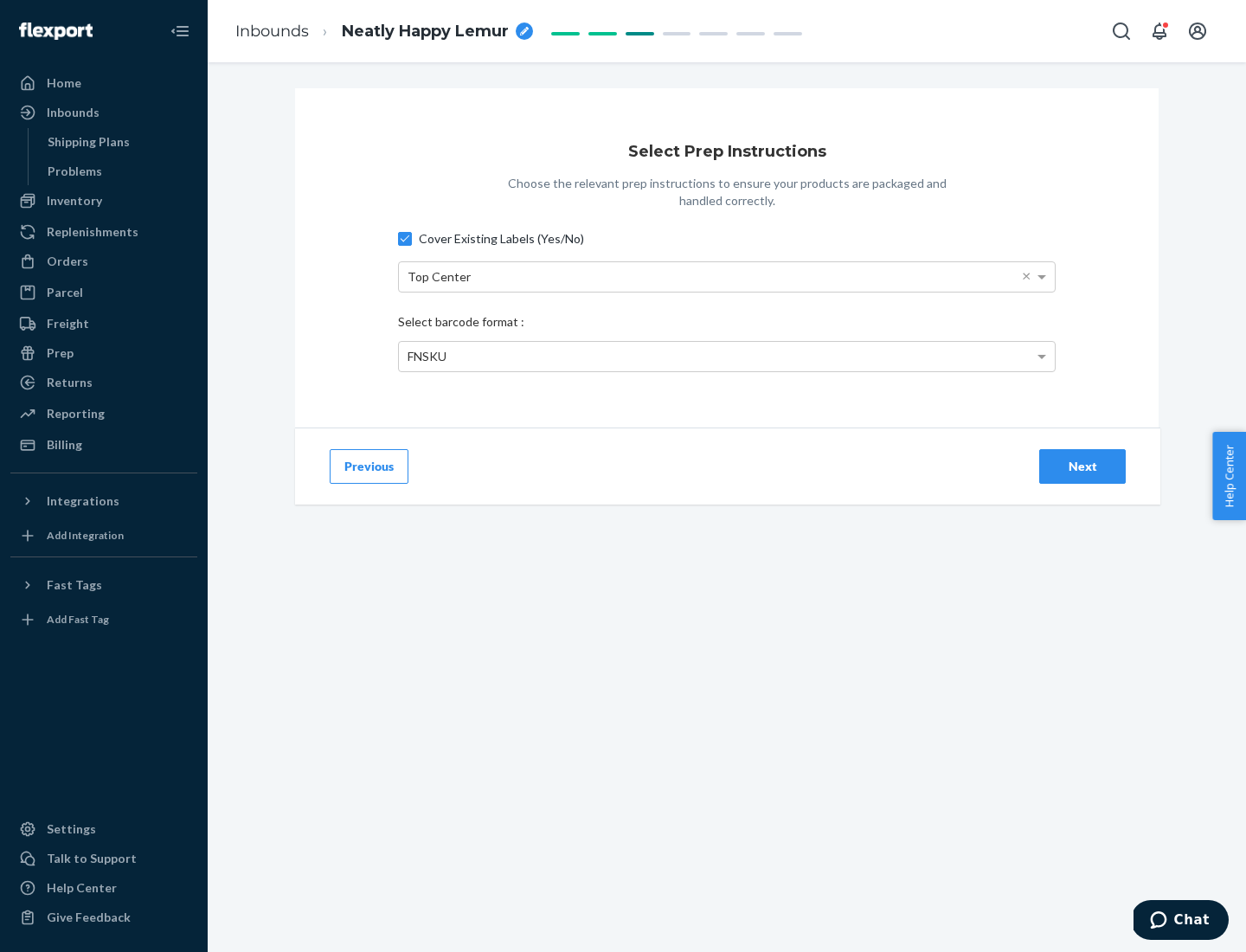
click at [1083, 465] on div "Next" at bounding box center [1082, 467] width 57 height 18
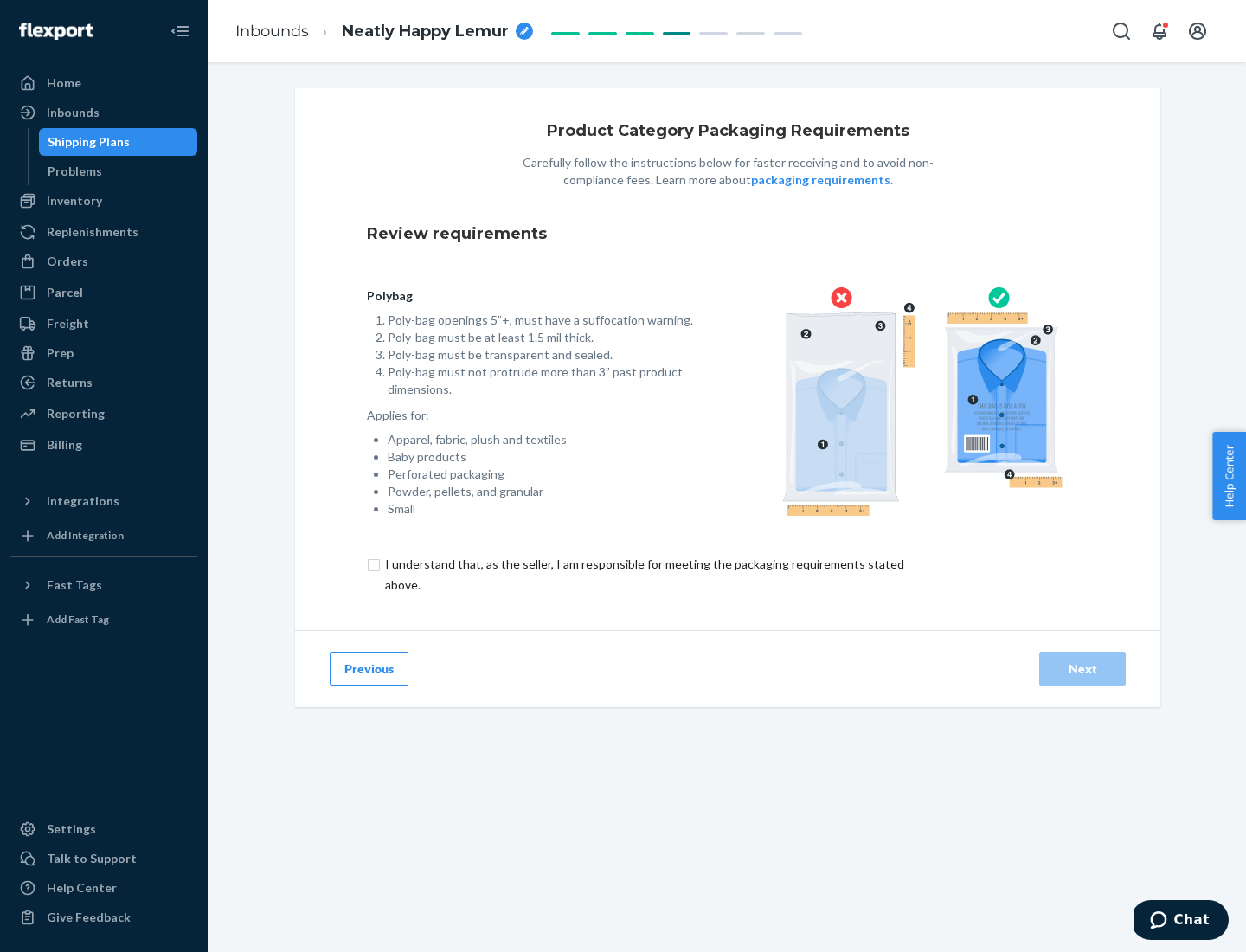
click at [643, 574] on input "checkbox" at bounding box center [655, 574] width 576 height 41
checkbox input "true"
click at [1083, 668] on div "Next" at bounding box center [1082, 669] width 57 height 18
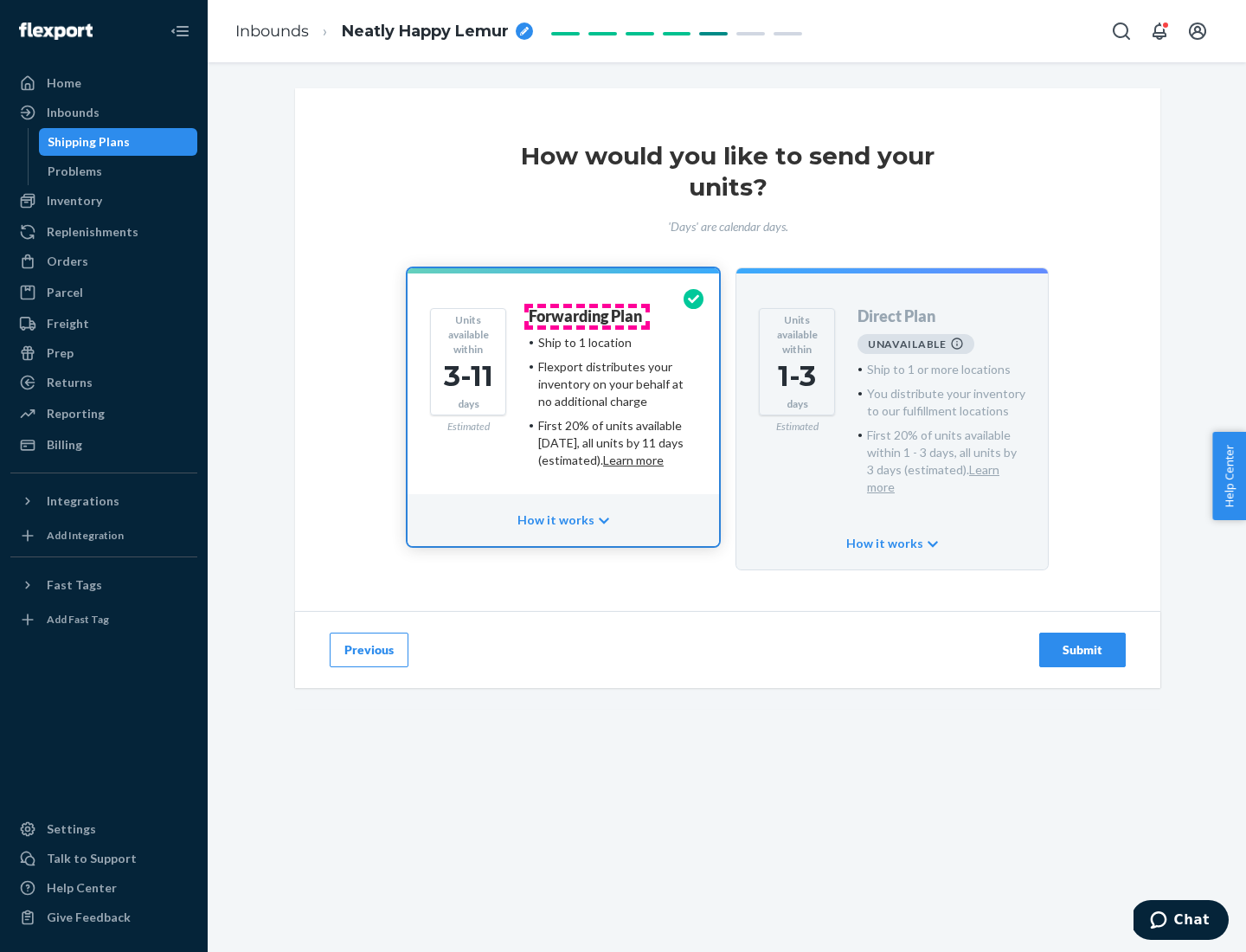
click at [587, 316] on h4 "Forwarding Plan" at bounding box center [585, 317] width 113 height 18
click at [1083, 641] on div "Submit" at bounding box center [1082, 650] width 57 height 18
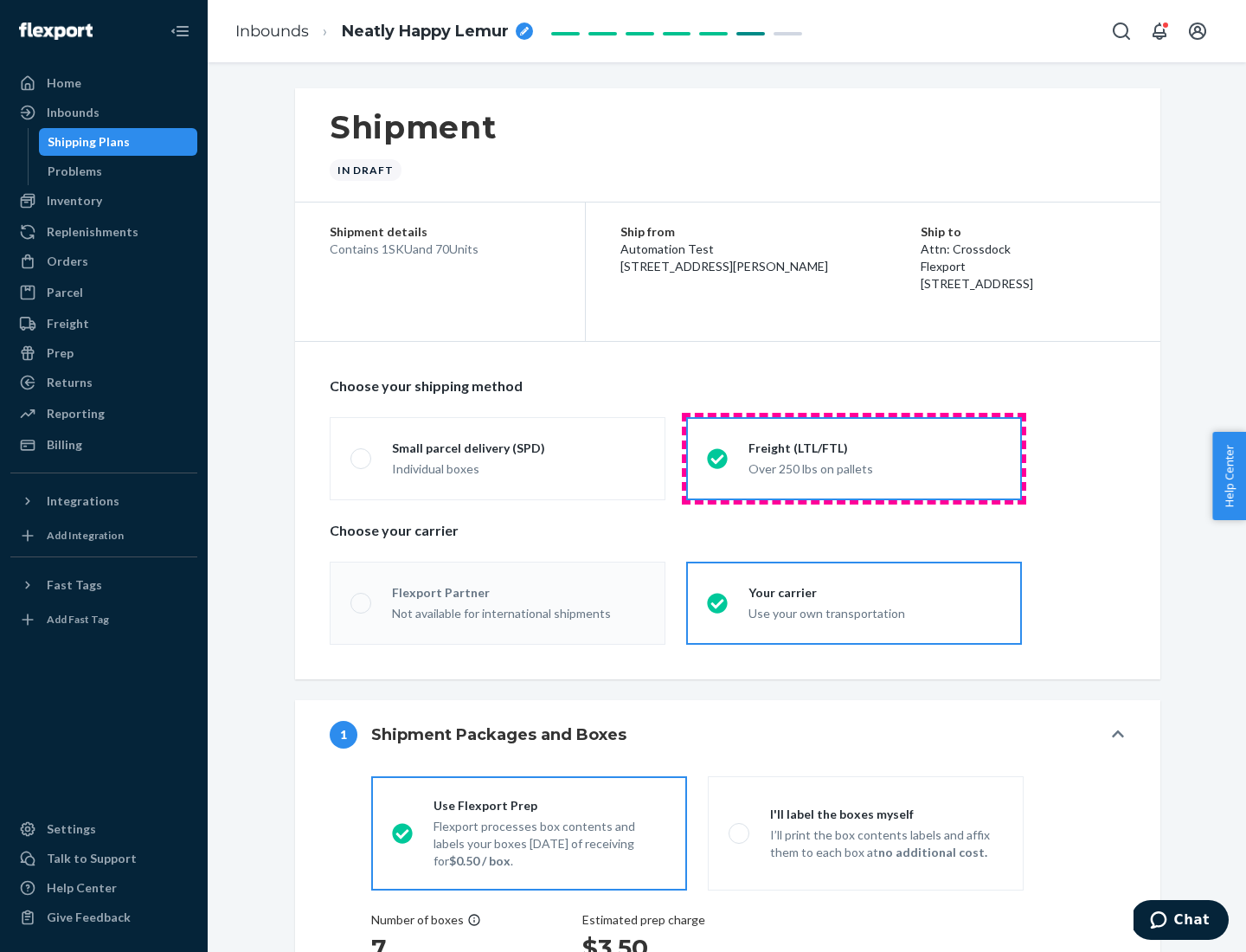
click at [854, 458] on div "Over 250 lbs on pallets" at bounding box center [874, 468] width 252 height 21
click at [719, 458] on input "Freight (LTL/FTL) Over 250 lbs on pallets" at bounding box center [712, 458] width 11 height 11
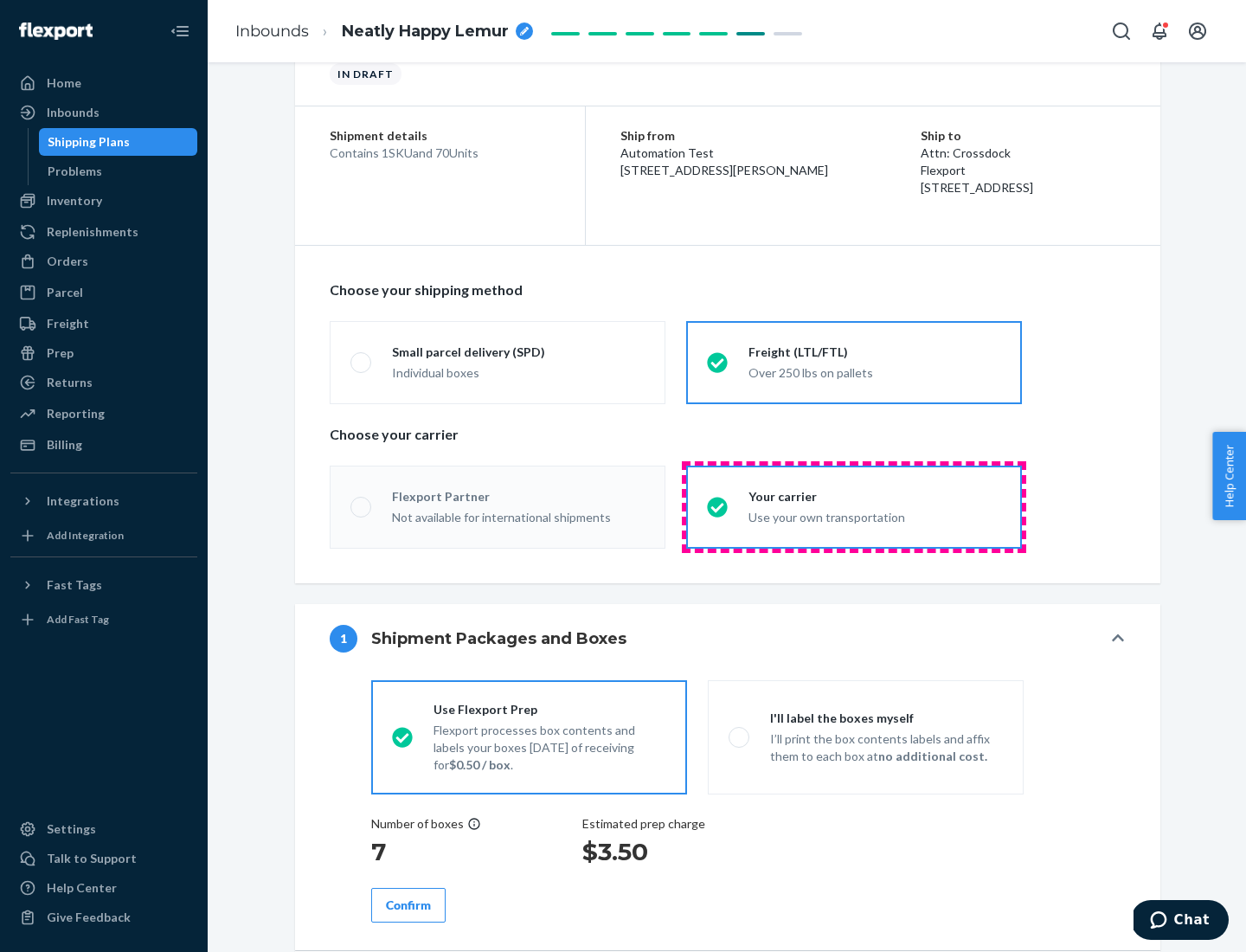
click at [854, 506] on div "Use your own transportation" at bounding box center [874, 516] width 252 height 21
click at [719, 506] on input "Your carrier Use your own transportation" at bounding box center [712, 506] width 11 height 11
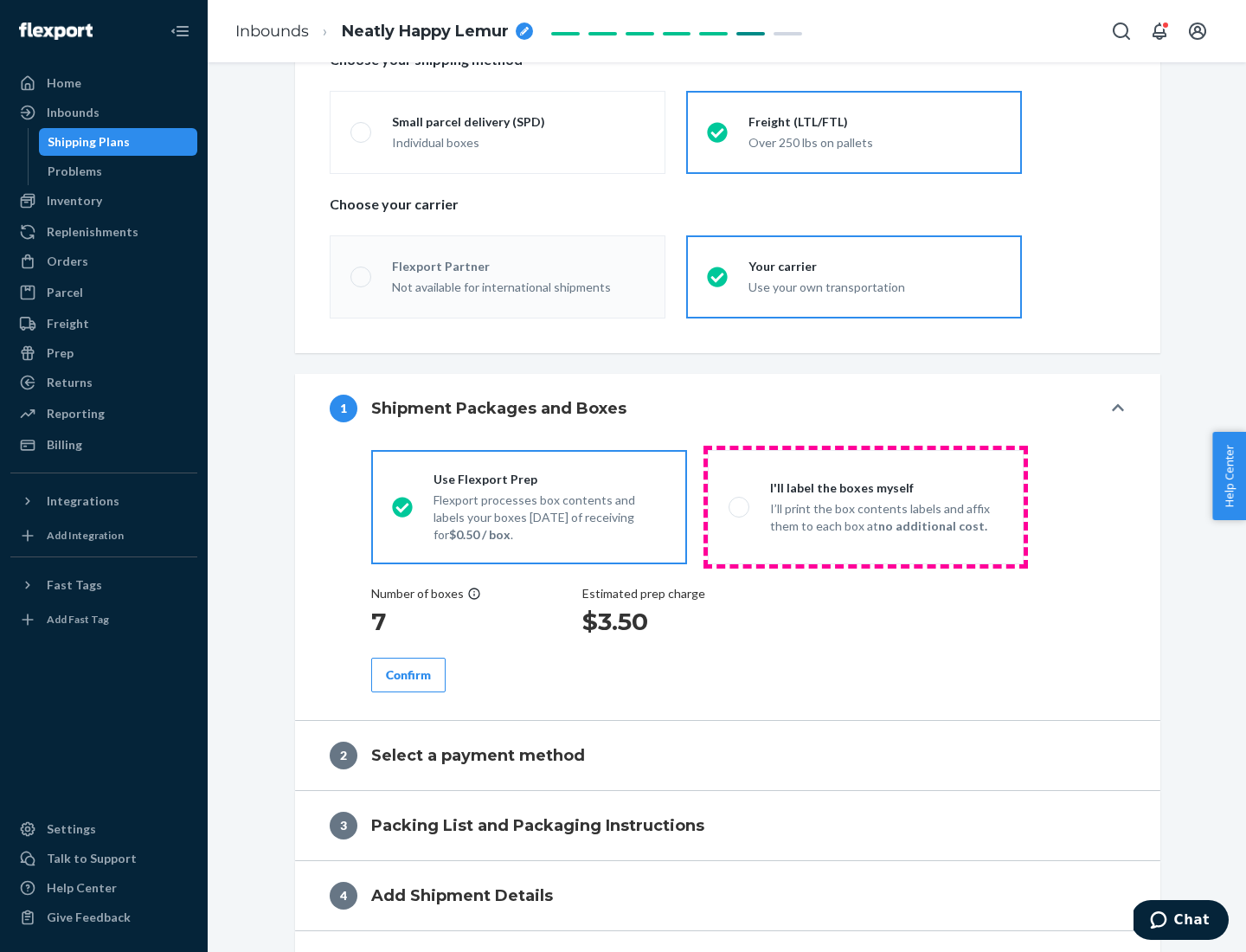
click at [866, 506] on p "I’ll print the box contents labels and affix them to each box at no additional …" at bounding box center [887, 518] width 233 height 35
click at [740, 506] on input "I'll label the boxes myself I’ll print the box contents labels and affix them t…" at bounding box center [734, 506] width 11 height 11
radio input "true"
radio input "false"
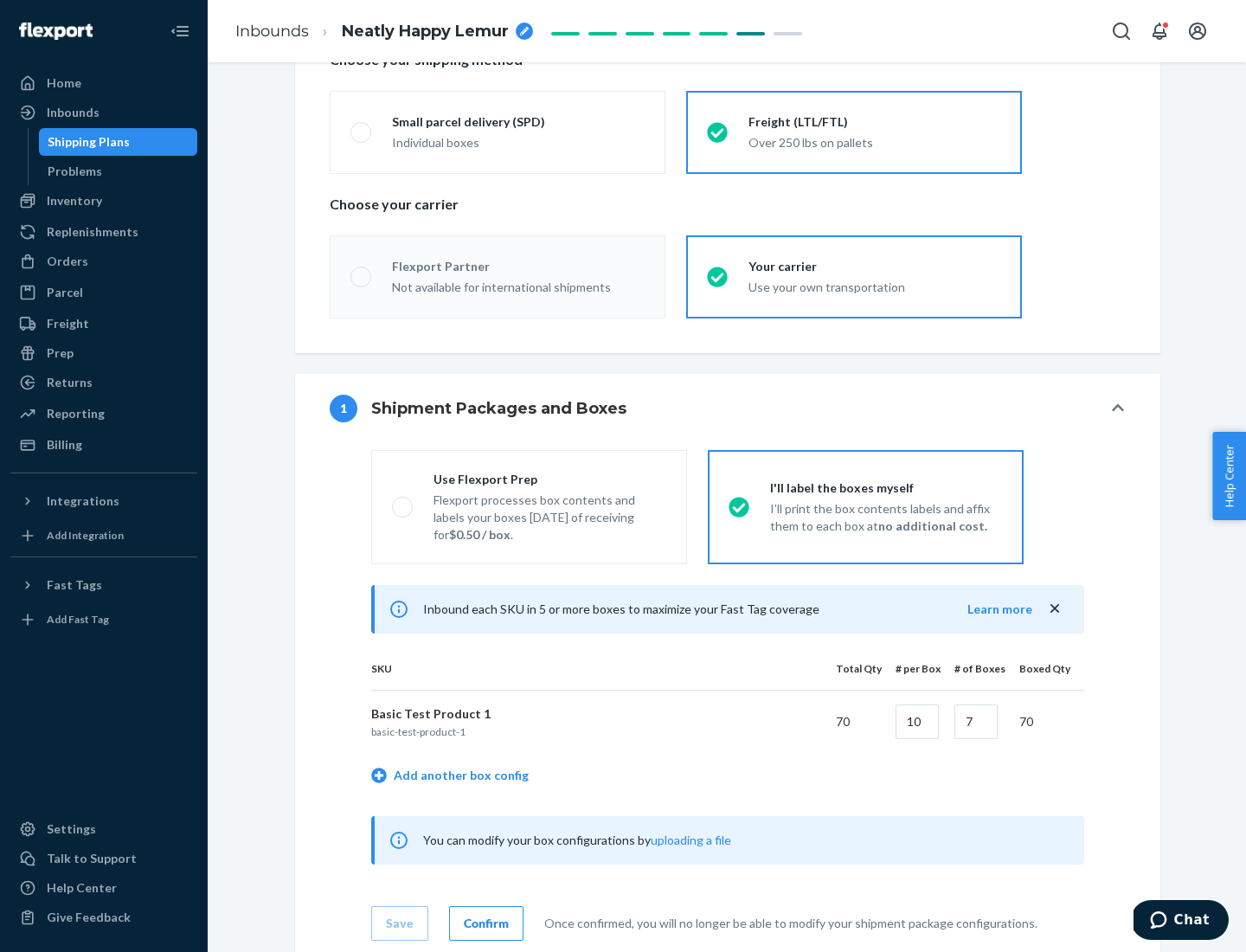
scroll to position [540, 0]
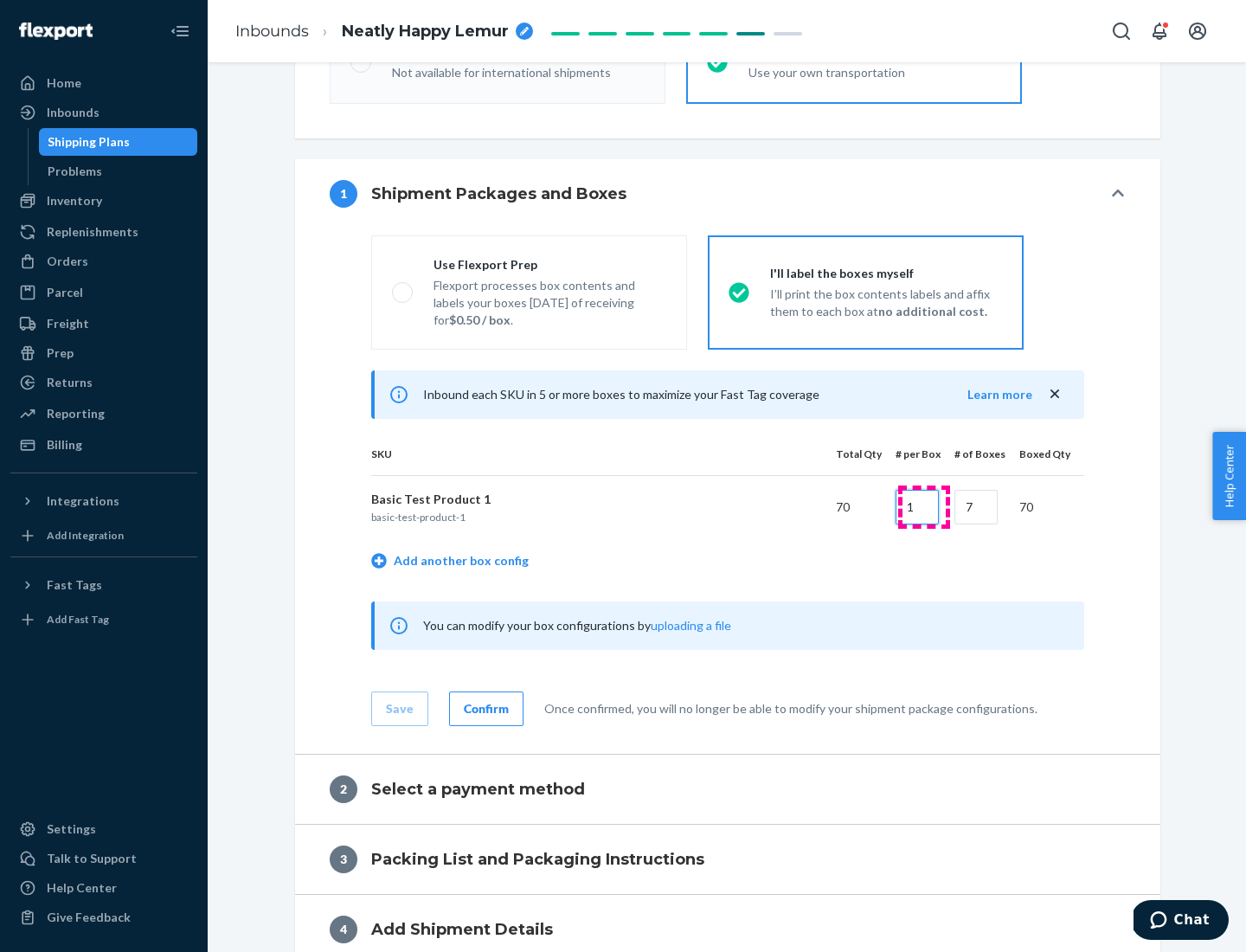
type input "10"
radio input "true"
radio input "false"
radio input "true"
radio input "false"
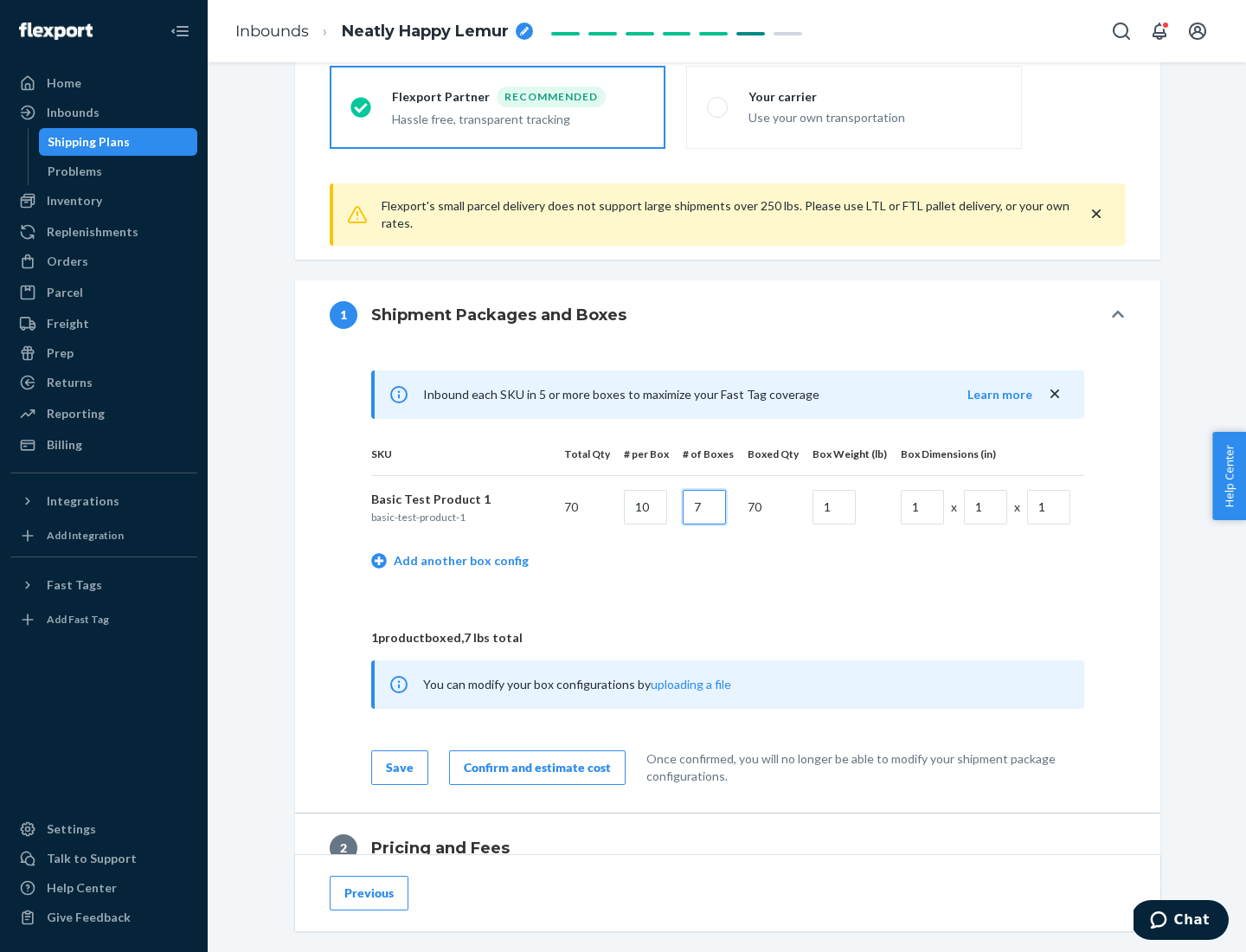
scroll to position [756, 0]
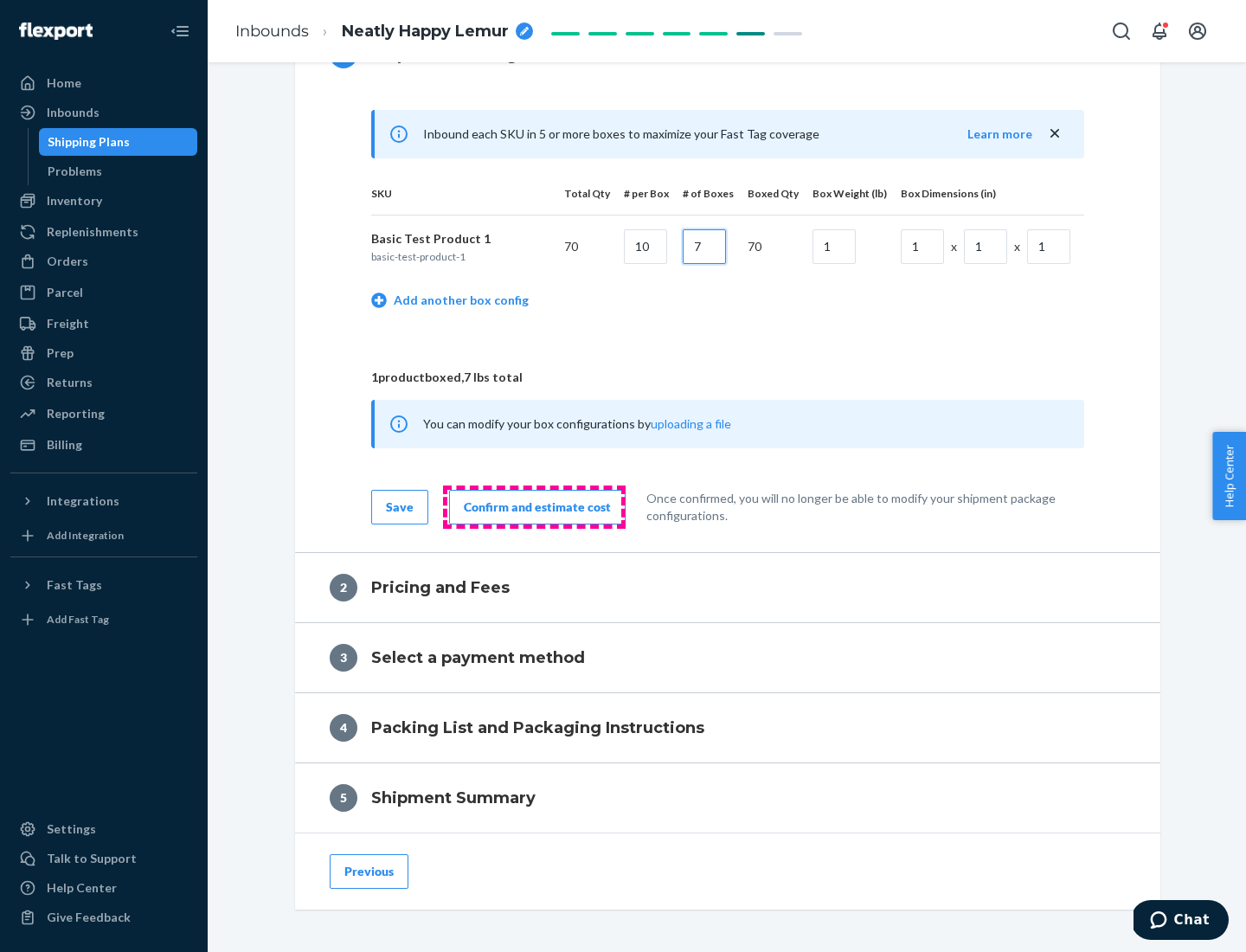
type input "7"
click at [534, 506] on div "Confirm and estimate cost" at bounding box center [537, 507] width 147 height 18
